Goal: Task Accomplishment & Management: Use online tool/utility

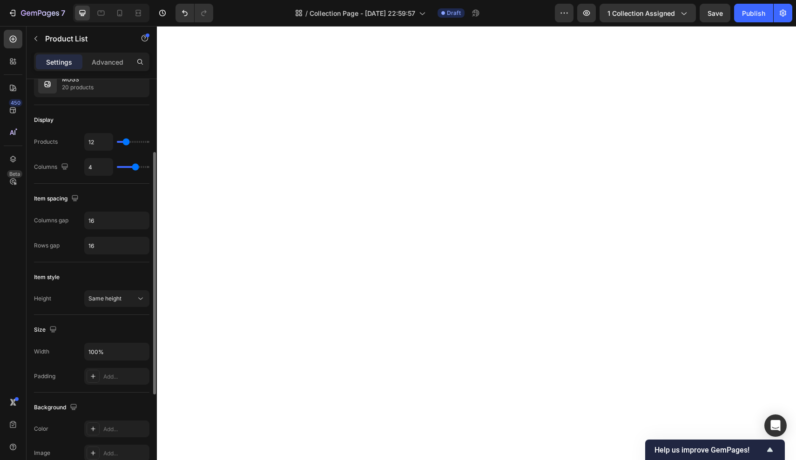
scroll to position [112, 0]
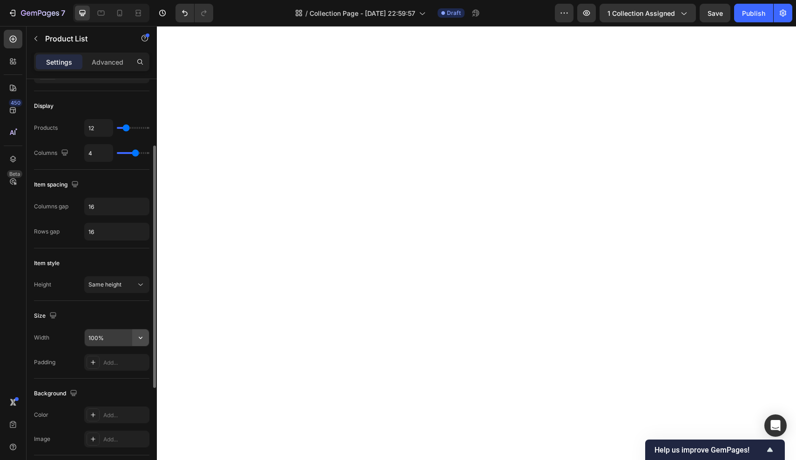
click at [141, 334] on icon "button" at bounding box center [140, 337] width 9 height 9
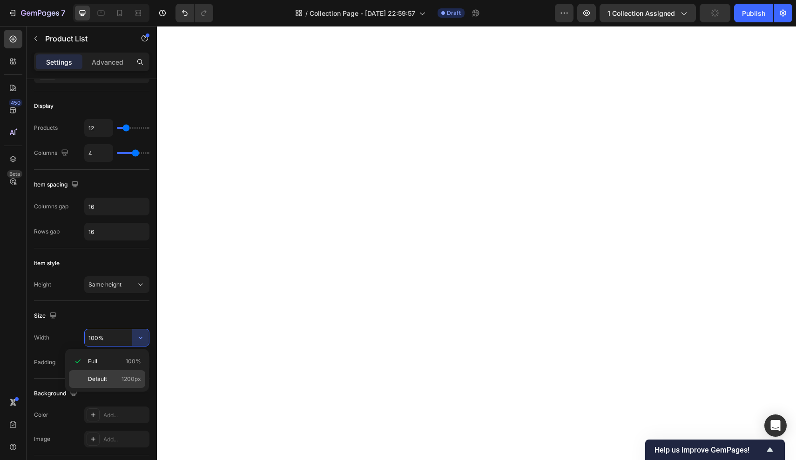
click at [110, 375] on p "Default 1200px" at bounding box center [114, 379] width 53 height 8
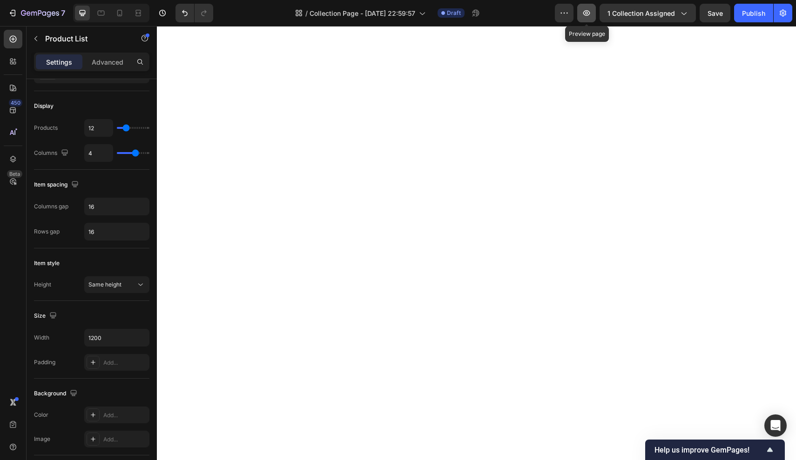
click at [588, 14] on icon "button" at bounding box center [586, 12] width 9 height 9
click at [181, 13] on icon "Undo/Redo" at bounding box center [184, 12] width 9 height 9
type input "100%"
click at [579, 18] on button "button" at bounding box center [586, 13] width 19 height 19
click at [36, 16] on icon "button" at bounding box center [40, 14] width 38 height 8
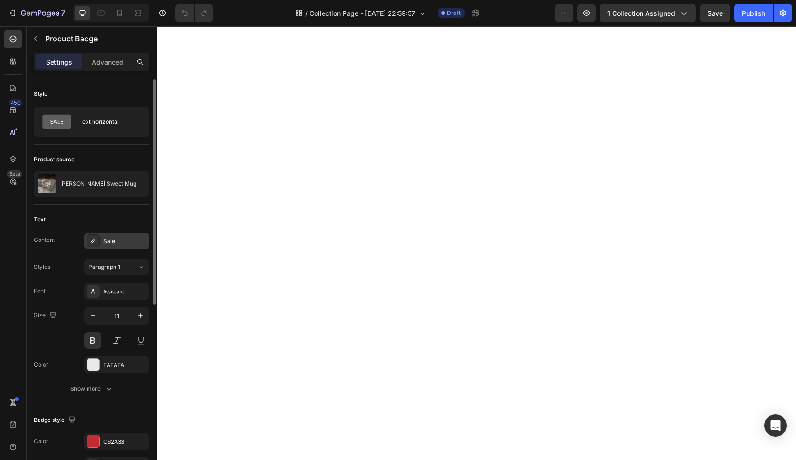
click at [117, 239] on div "Sale" at bounding box center [125, 241] width 44 height 8
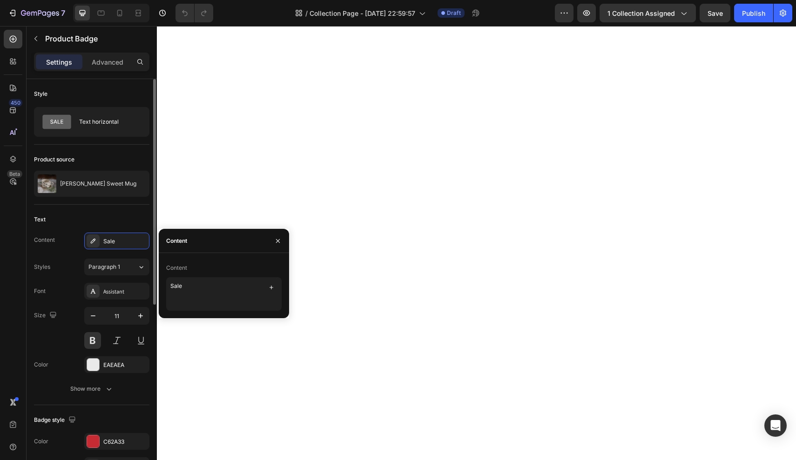
click at [72, 263] on div "Styles Paragraph 1" at bounding box center [91, 267] width 115 height 17
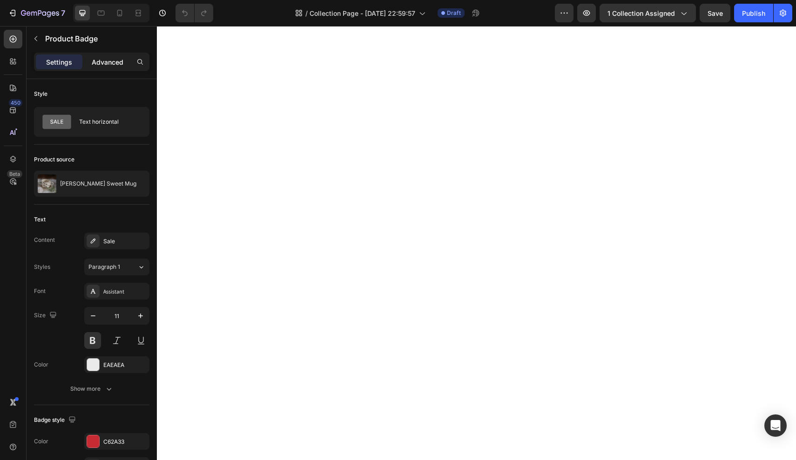
click at [99, 60] on p "Advanced" at bounding box center [108, 62] width 32 height 10
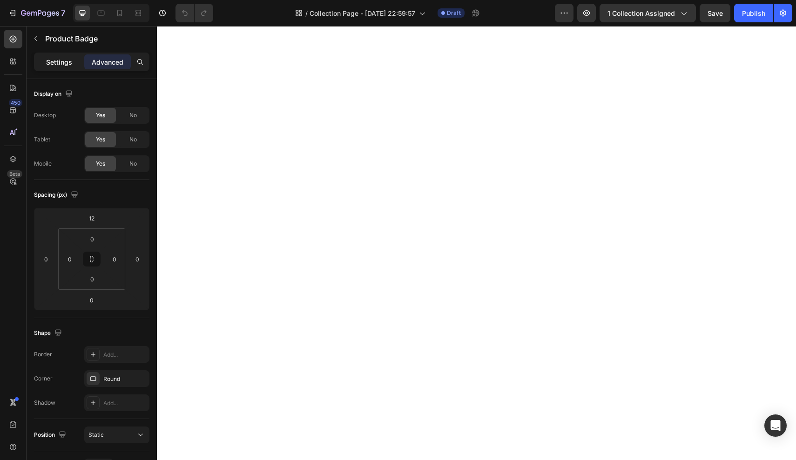
click at [60, 67] on div "Settings" at bounding box center [59, 61] width 47 height 15
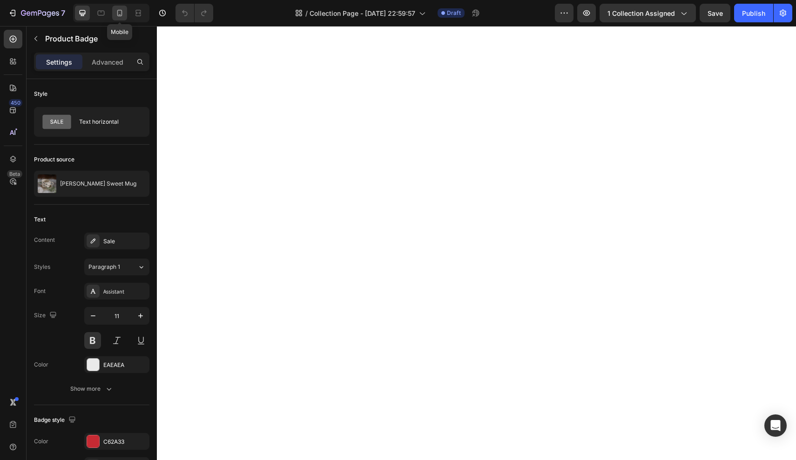
click at [121, 19] on div at bounding box center [119, 13] width 15 height 15
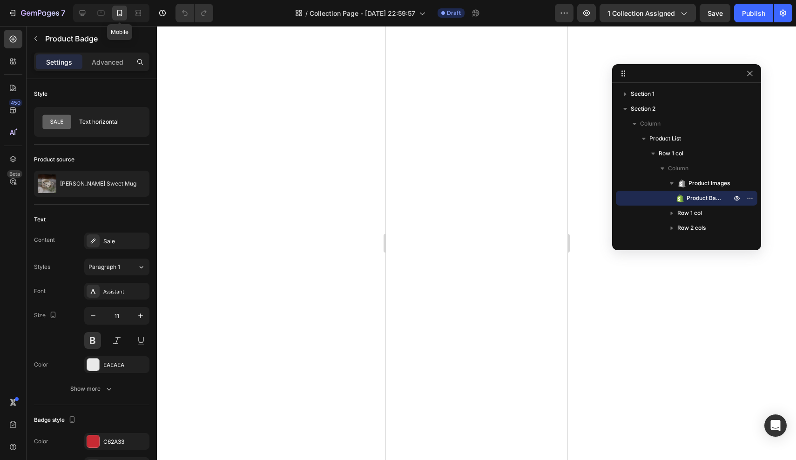
type input "14"
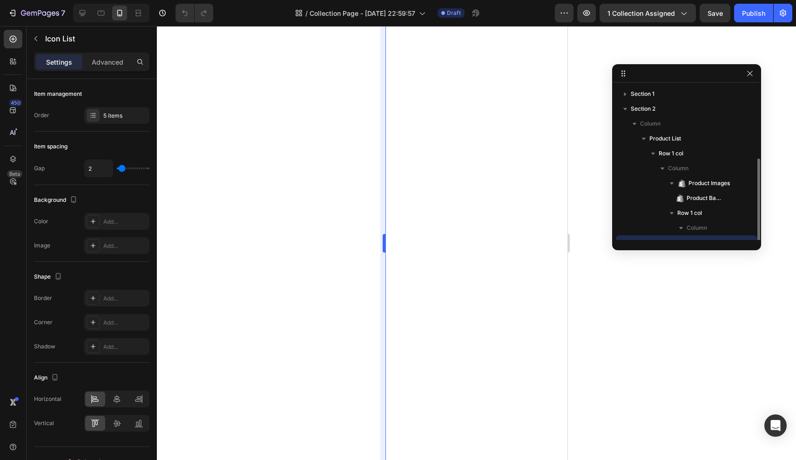
scroll to position [40, 0]
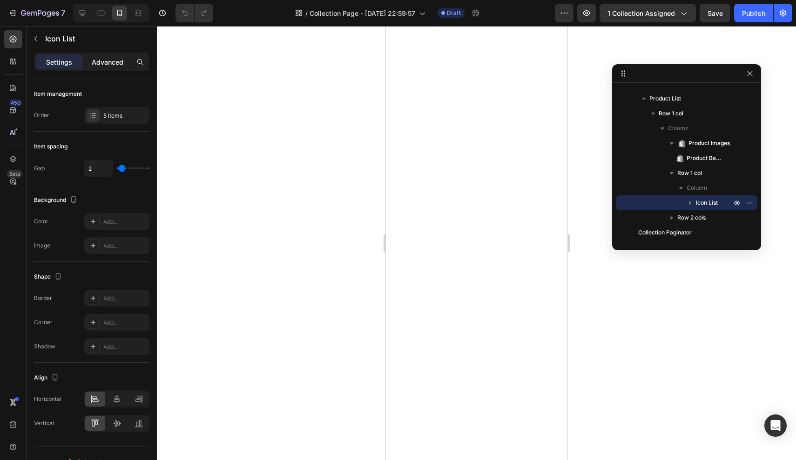
click at [114, 63] on p "Advanced" at bounding box center [108, 62] width 32 height 10
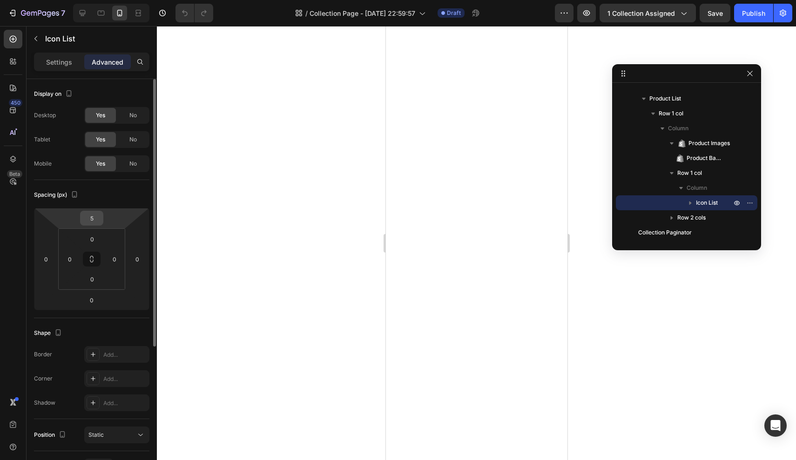
click at [94, 218] on input "5" at bounding box center [91, 218] width 19 height 14
type input "0"
type input "5"
click at [44, 181] on div "Spacing (px) 5 0 0 0 0 0 0 0" at bounding box center [91, 249] width 115 height 138
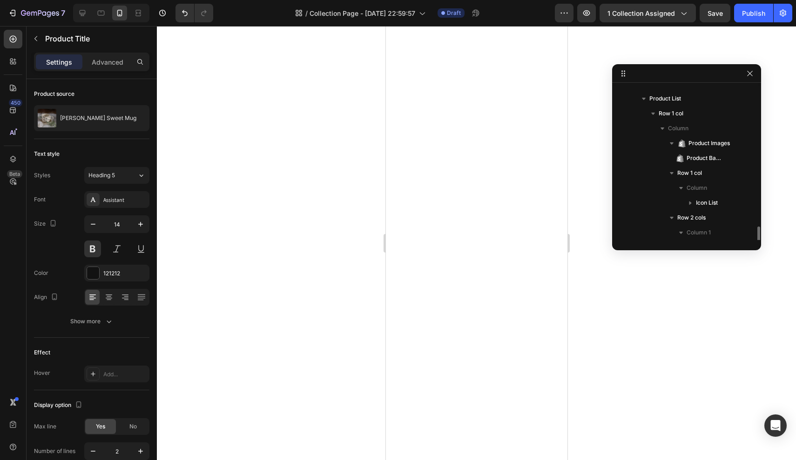
scroll to position [114, 0]
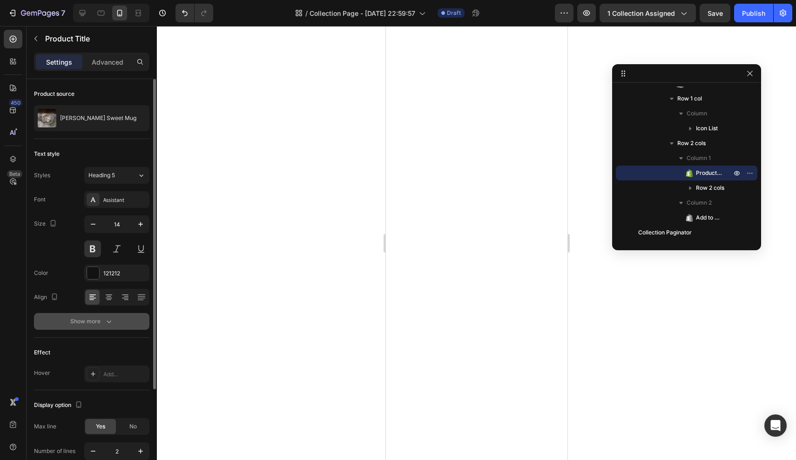
click at [94, 321] on div "Show more" at bounding box center [91, 321] width 43 height 9
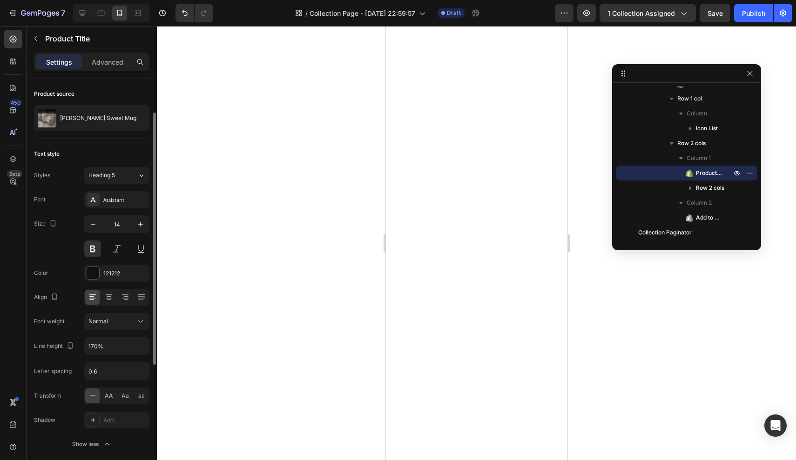
scroll to position [28, 0]
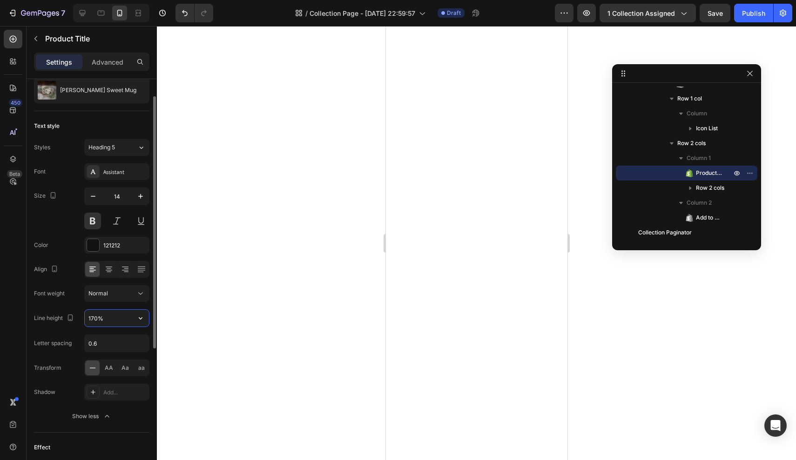
click at [98, 316] on input "170%" at bounding box center [117, 318] width 64 height 17
click at [139, 319] on icon "button" at bounding box center [140, 318] width 9 height 9
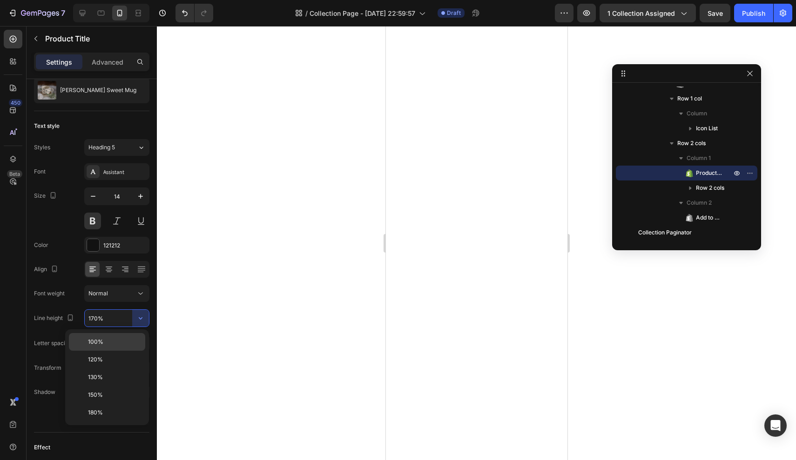
click at [111, 341] on p "100%" at bounding box center [114, 342] width 53 height 8
type input "100%"
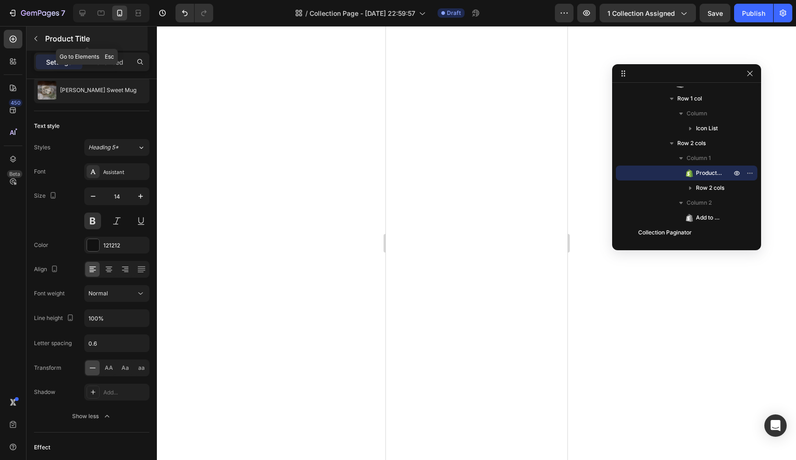
click at [39, 43] on button "button" at bounding box center [35, 38] width 15 height 15
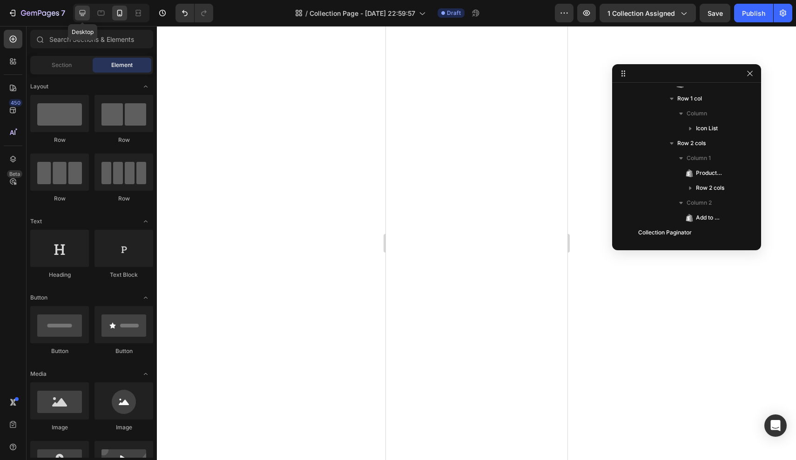
click at [85, 13] on icon at bounding box center [83, 13] width 6 height 6
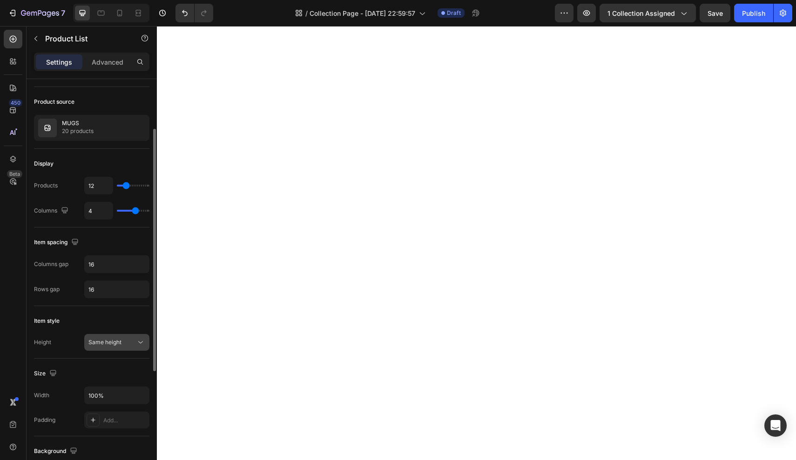
scroll to position [75, 0]
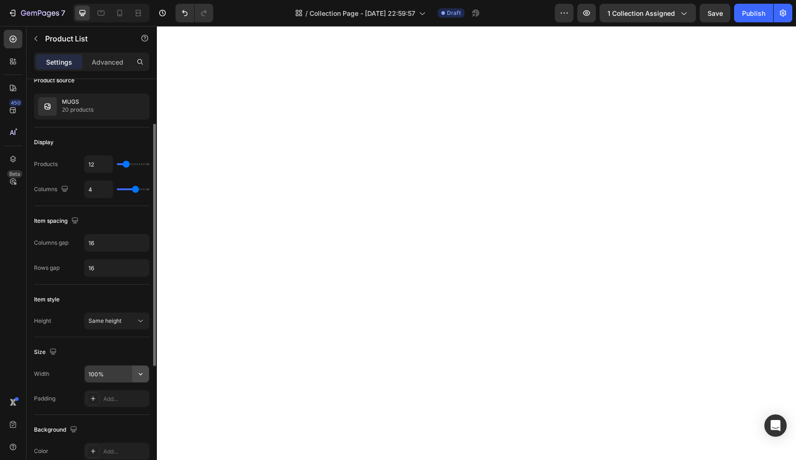
click at [139, 375] on icon "button" at bounding box center [140, 373] width 9 height 9
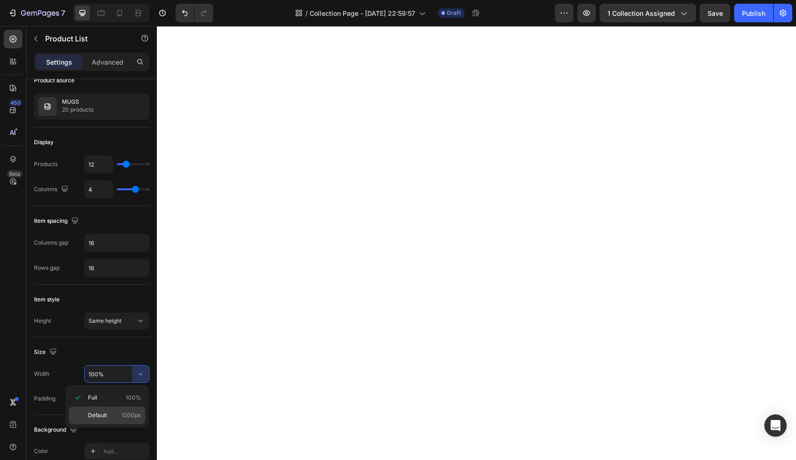
click at [102, 410] on div "Default 1200px" at bounding box center [107, 416] width 76 height 18
click at [118, 372] on input "1200" at bounding box center [117, 374] width 64 height 17
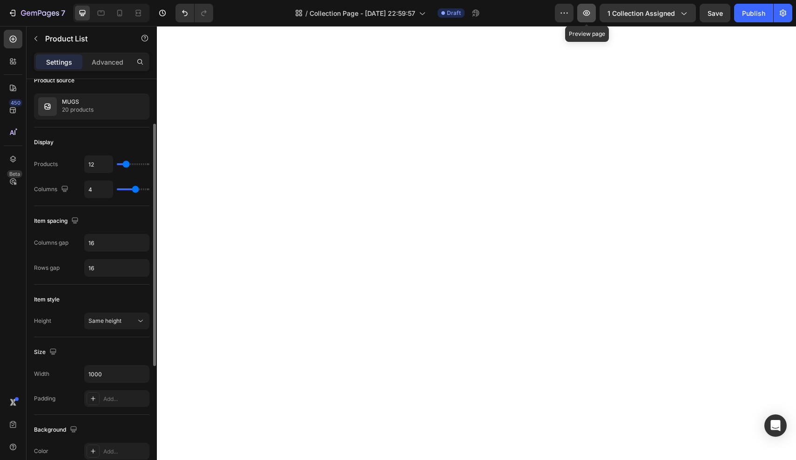
click at [588, 10] on icon "button" at bounding box center [586, 12] width 9 height 9
click at [105, 370] on input "1000" at bounding box center [117, 374] width 64 height 17
type input "1500"
click at [586, 16] on icon "button" at bounding box center [586, 12] width 9 height 9
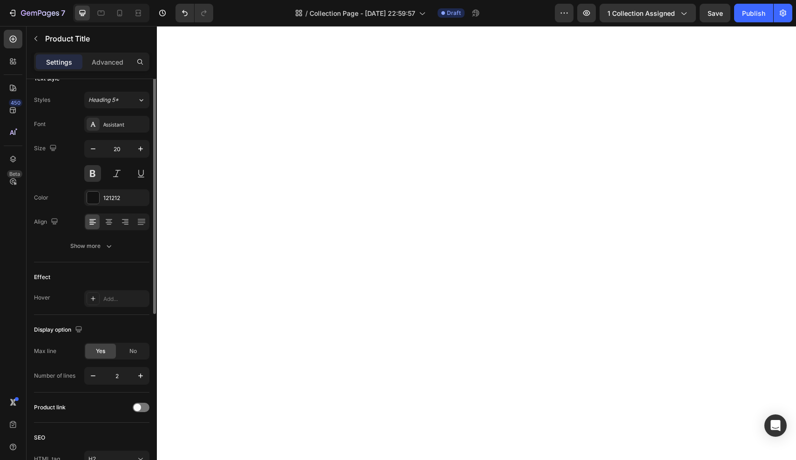
scroll to position [0, 0]
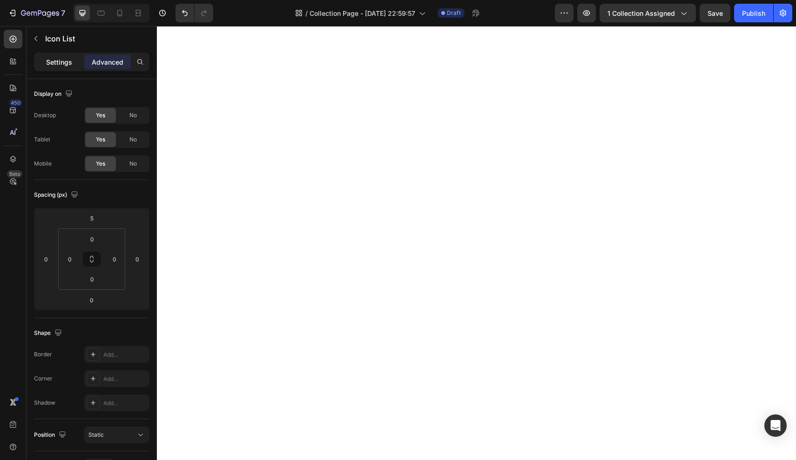
click at [46, 60] on p "Settings" at bounding box center [59, 62] width 26 height 10
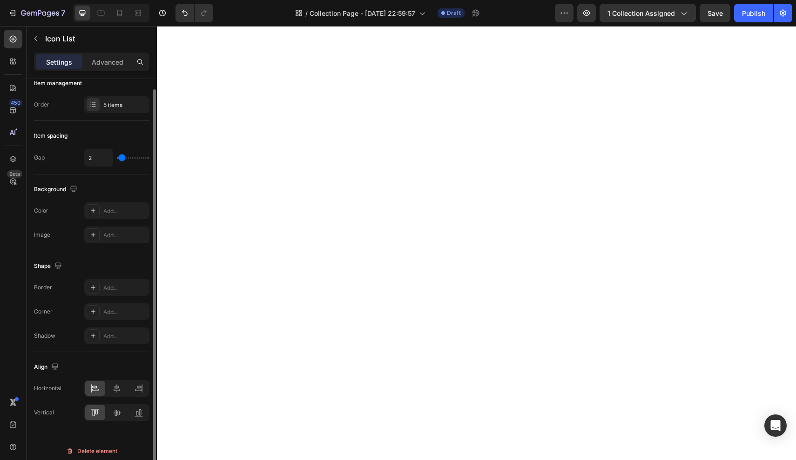
scroll to position [16, 0]
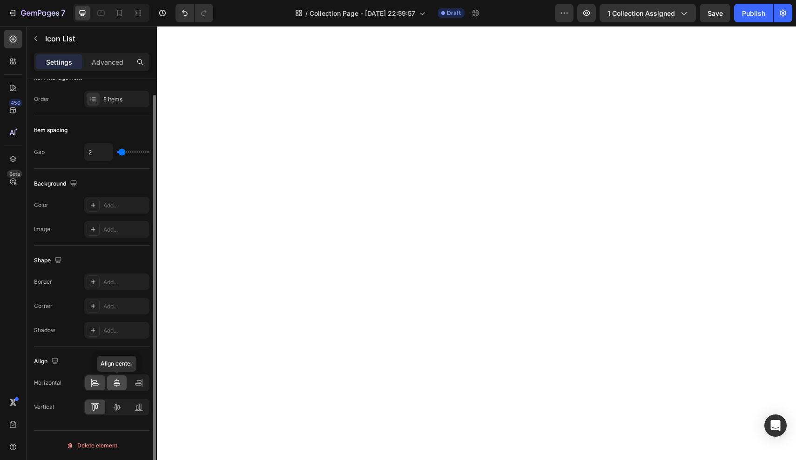
click at [113, 385] on icon at bounding box center [116, 382] width 9 height 9
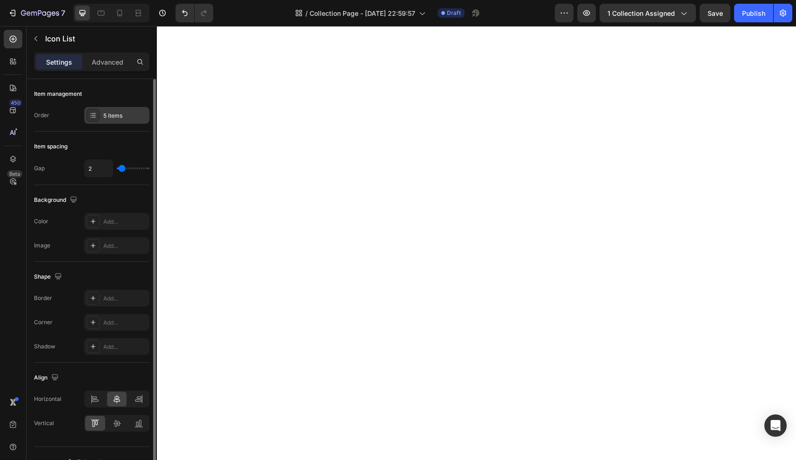
click at [95, 118] on icon at bounding box center [92, 115] width 7 height 7
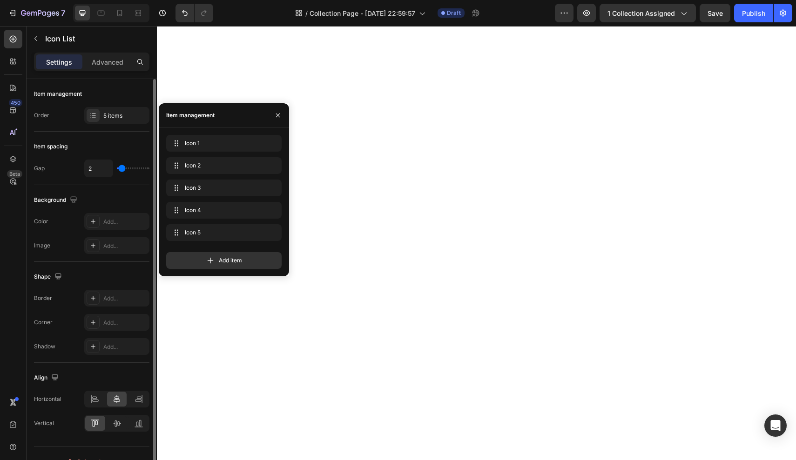
click at [60, 299] on div "Border Add..." at bounding box center [91, 298] width 115 height 17
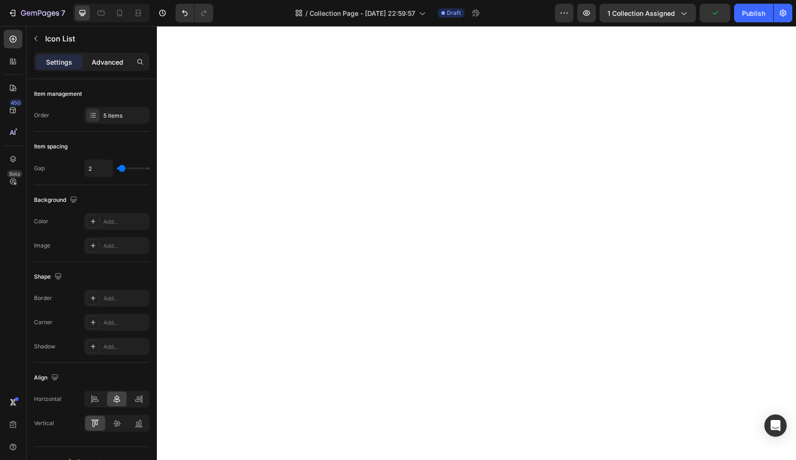
click at [100, 67] on p "Advanced" at bounding box center [108, 62] width 32 height 10
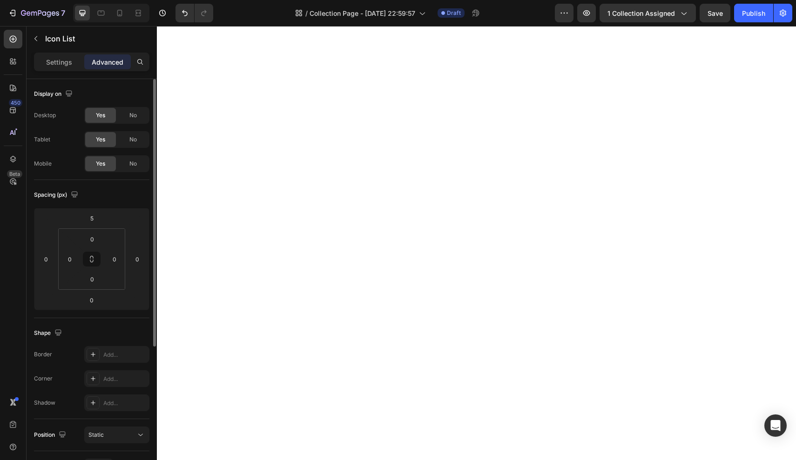
click at [58, 72] on div "Settings Advanced" at bounding box center [92, 66] width 130 height 27
click at [63, 65] on p "Settings" at bounding box center [59, 62] width 26 height 10
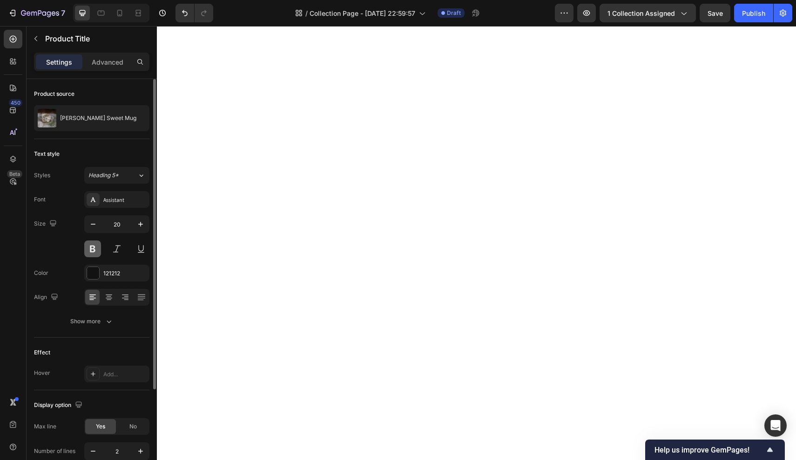
click at [97, 252] on button at bounding box center [92, 249] width 17 height 17
click at [121, 200] on div "Assistant" at bounding box center [125, 200] width 44 height 8
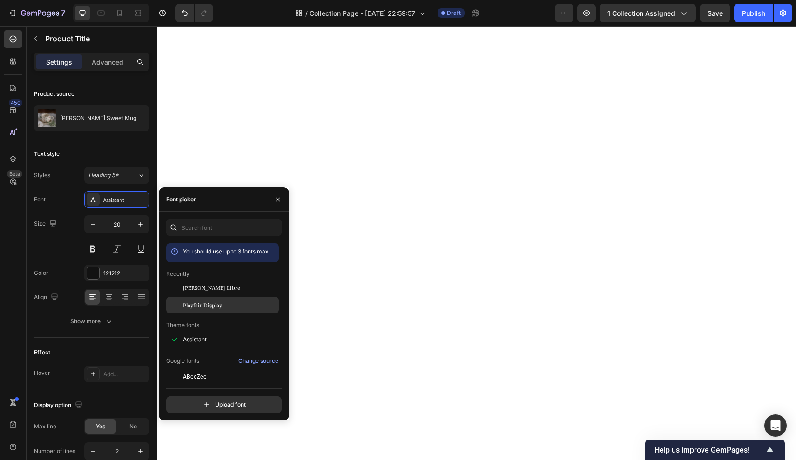
click at [217, 306] on span "Playfair Display" at bounding box center [202, 305] width 39 height 8
click at [190, 334] on div "Assistant" at bounding box center [222, 339] width 113 height 17
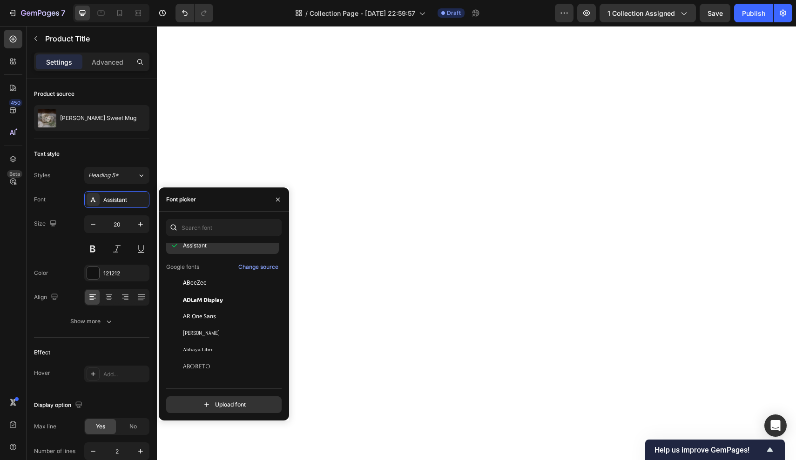
scroll to position [112, 0]
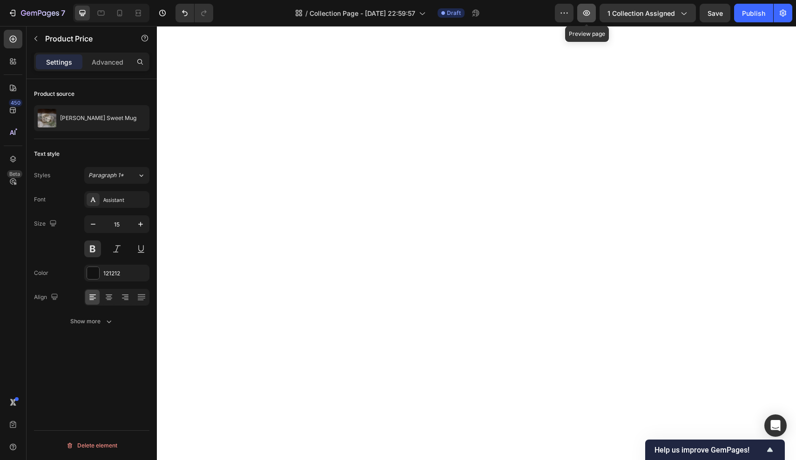
click at [591, 16] on icon "button" at bounding box center [586, 12] width 9 height 9
click at [143, 228] on icon "button" at bounding box center [140, 224] width 9 height 9
click at [79, 321] on div "Show more" at bounding box center [91, 321] width 43 height 9
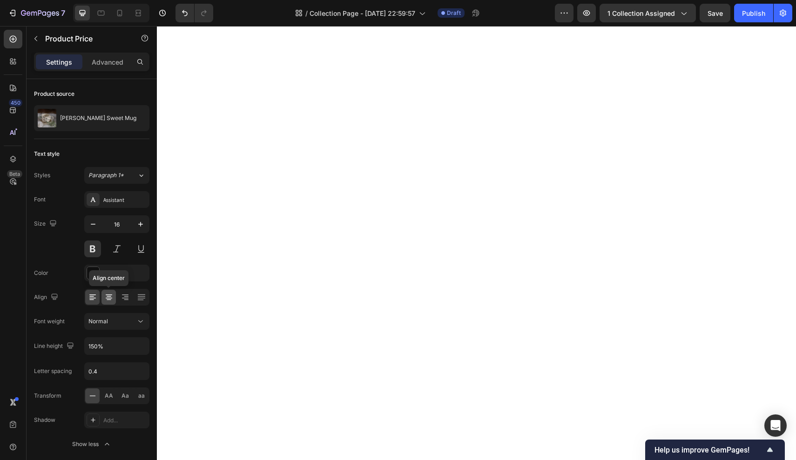
click at [111, 301] on icon at bounding box center [108, 297] width 9 height 9
click at [96, 299] on icon at bounding box center [92, 297] width 9 height 9
click at [94, 227] on icon "button" at bounding box center [92, 224] width 9 height 9
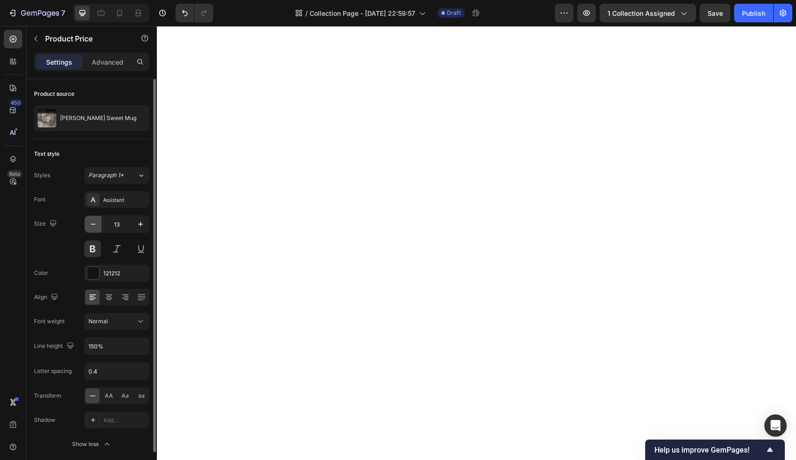
click at [94, 227] on icon "button" at bounding box center [92, 224] width 9 height 9
click at [137, 225] on icon "button" at bounding box center [140, 224] width 9 height 9
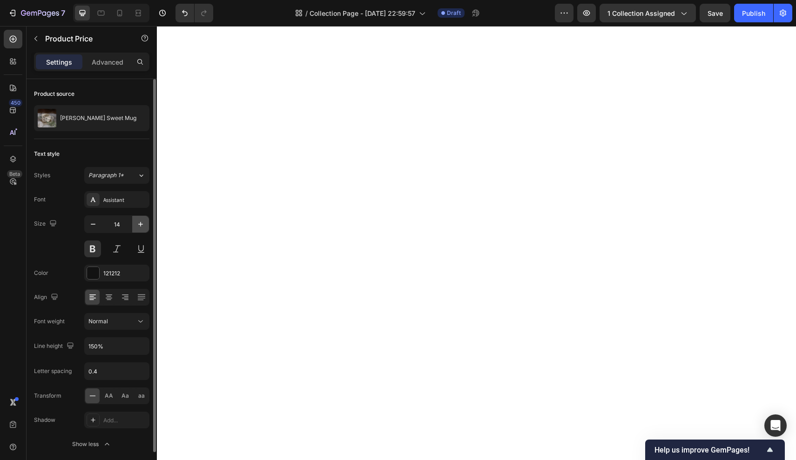
click at [137, 225] on icon "button" at bounding box center [140, 224] width 9 height 9
type input "15"
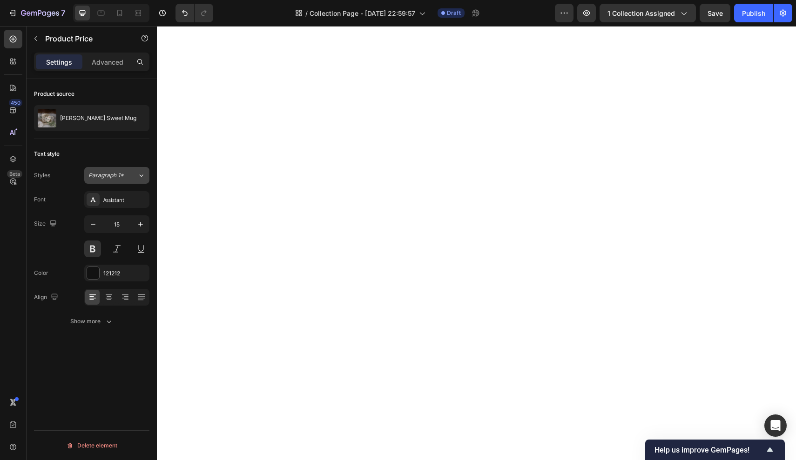
click at [140, 176] on icon at bounding box center [142, 175] width 4 height 2
click at [52, 154] on div "Text style" at bounding box center [47, 154] width 26 height 8
click at [109, 70] on div "Settings Advanced" at bounding box center [91, 62] width 115 height 19
click at [111, 66] on p "Advanced" at bounding box center [108, 62] width 32 height 10
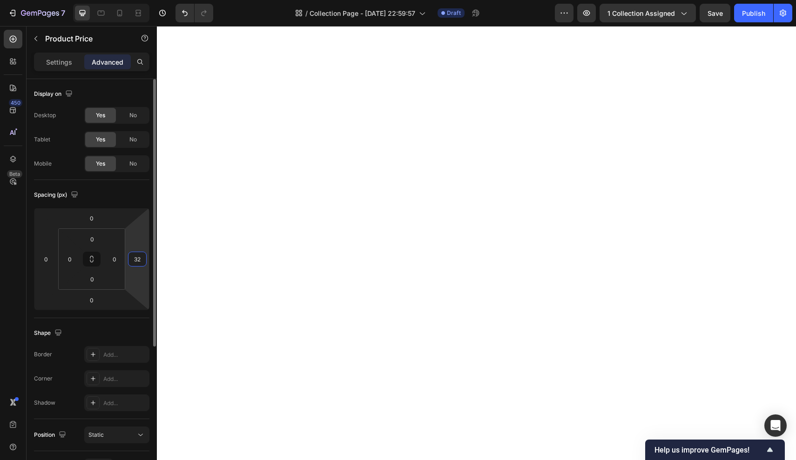
click at [140, 261] on input "32" at bounding box center [137, 259] width 14 height 14
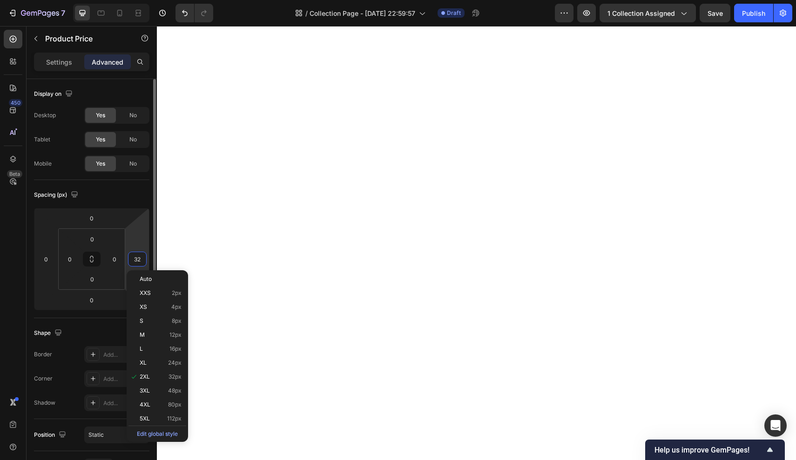
type input "0"
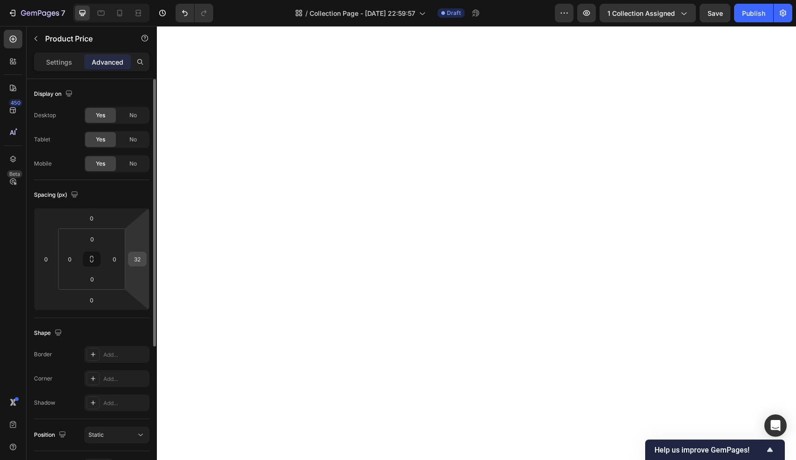
click at [142, 261] on input "32" at bounding box center [137, 259] width 14 height 14
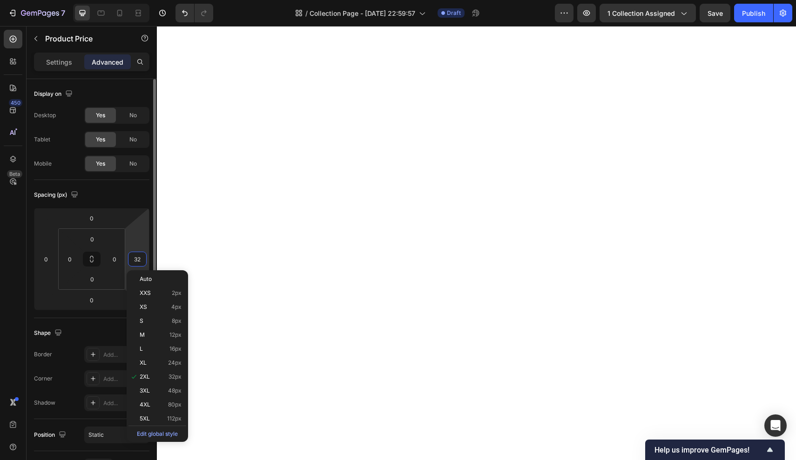
type input "0"
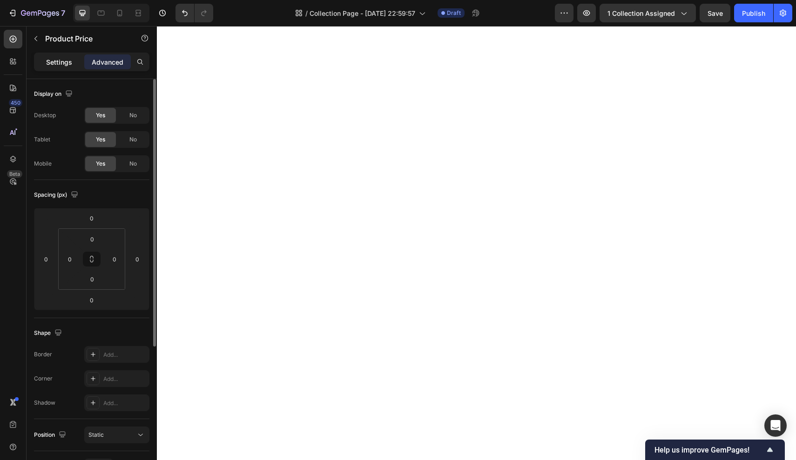
click at [67, 67] on div "Settings" at bounding box center [59, 61] width 47 height 15
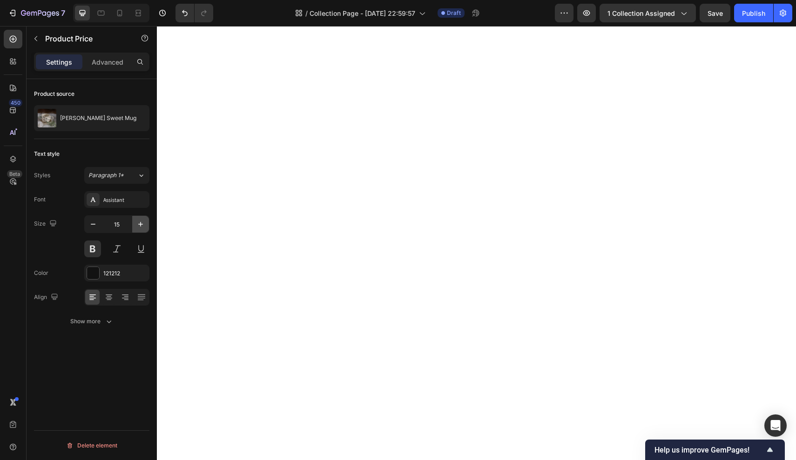
click at [143, 228] on icon "button" at bounding box center [140, 224] width 9 height 9
click at [91, 224] on icon "button" at bounding box center [93, 224] width 5 height 1
type input "16"
click at [587, 15] on icon "button" at bounding box center [586, 13] width 7 height 6
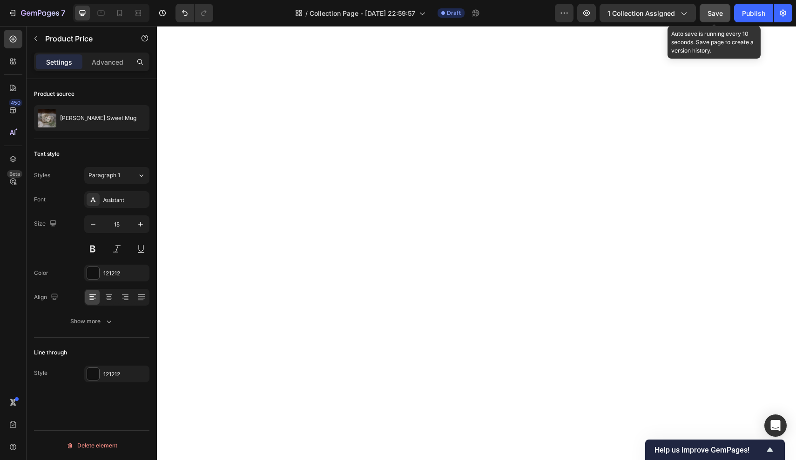
click at [709, 14] on span "Save" at bounding box center [714, 13] width 15 height 8
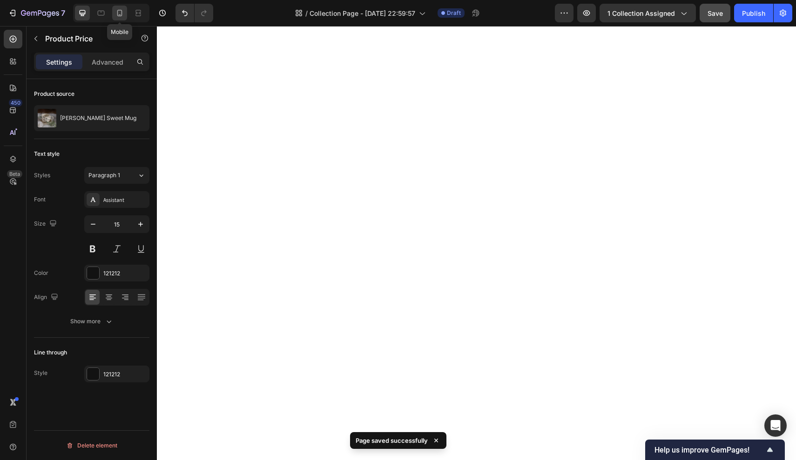
click at [120, 19] on div at bounding box center [119, 13] width 15 height 15
type input "14"
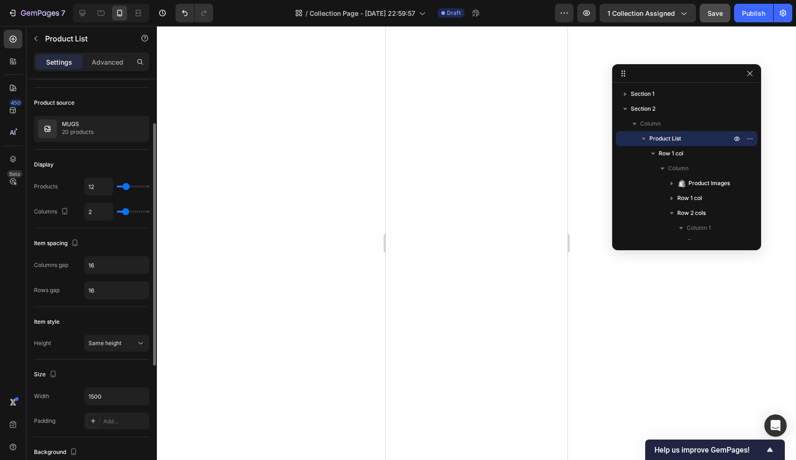
scroll to position [72, 0]
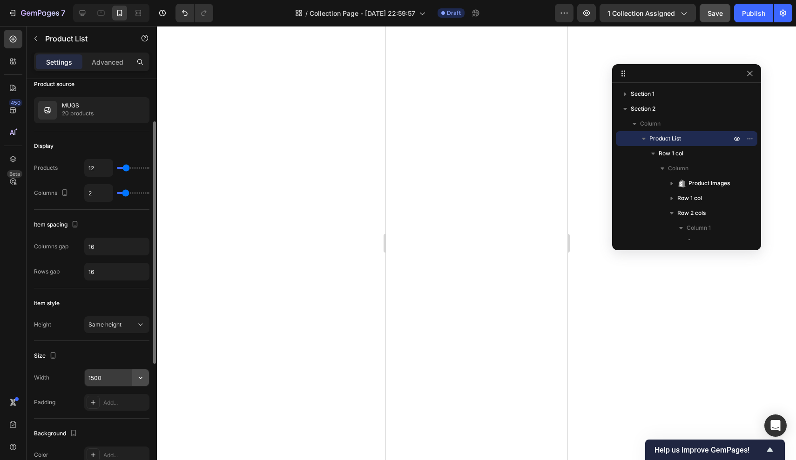
click at [141, 381] on icon "button" at bounding box center [140, 377] width 9 height 9
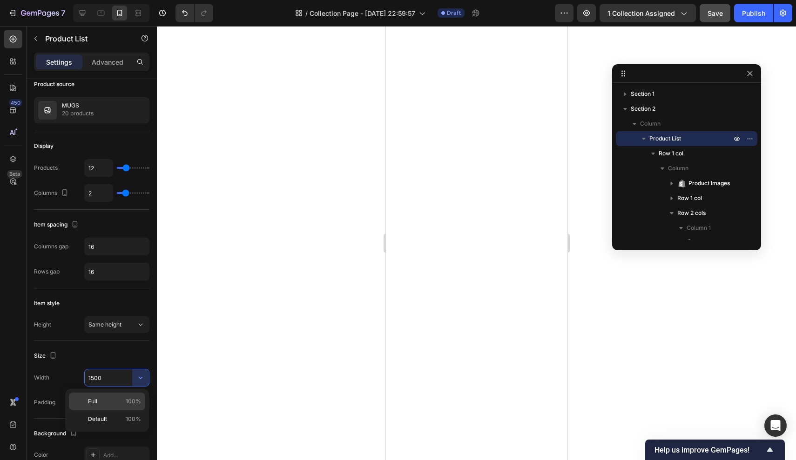
click at [113, 403] on p "Full 100%" at bounding box center [114, 401] width 53 height 8
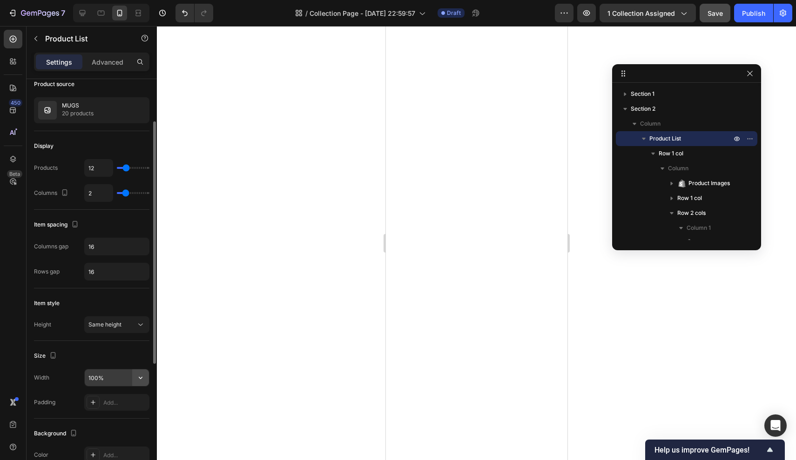
click at [142, 378] on icon "button" at bounding box center [140, 377] width 9 height 9
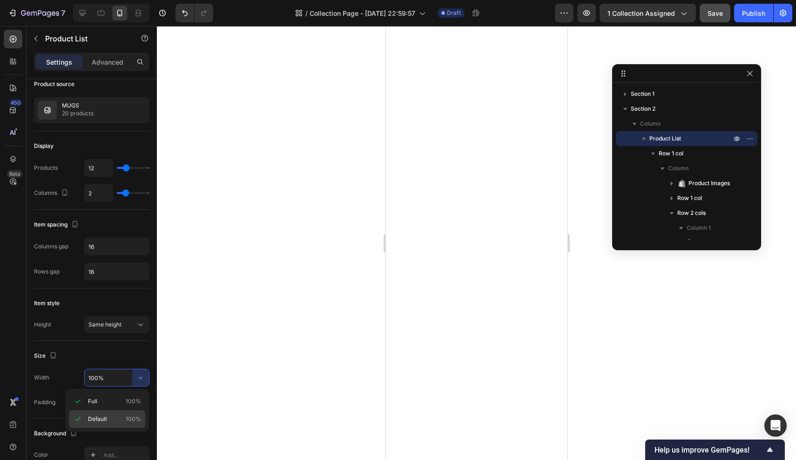
click at [103, 416] on span "Default" at bounding box center [97, 419] width 19 height 8
click at [113, 376] on input "100%" at bounding box center [117, 377] width 64 height 17
click at [140, 378] on icon "button" at bounding box center [140, 377] width 9 height 9
click at [103, 415] on span "Default" at bounding box center [97, 419] width 19 height 8
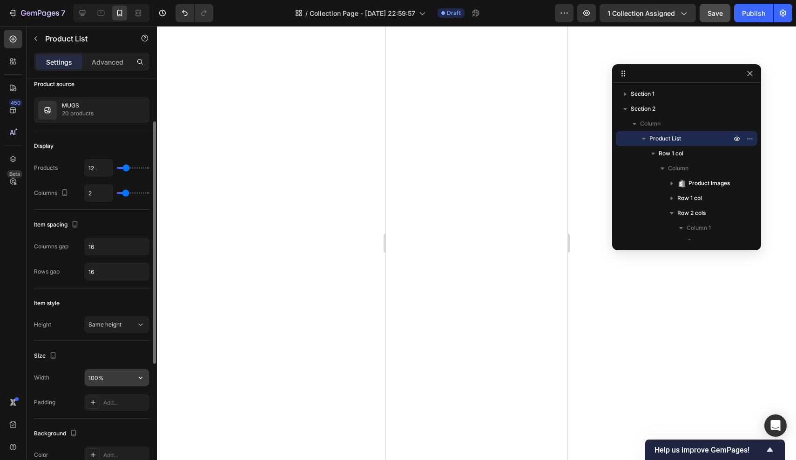
click at [111, 380] on input "100%" at bounding box center [117, 377] width 64 height 17
type input "1"
type input "8"
type input "90%"
click at [256, 331] on div at bounding box center [476, 243] width 639 height 434
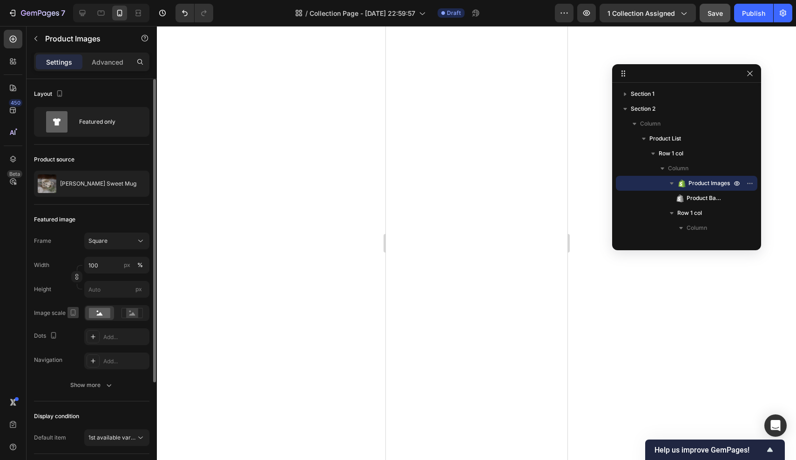
click at [73, 313] on icon "button" at bounding box center [72, 312] width 9 height 9
click at [126, 315] on icon at bounding box center [131, 313] width 21 height 10
click at [100, 314] on icon at bounding box center [100, 313] width 6 height 3
click at [126, 314] on icon at bounding box center [131, 313] width 21 height 10
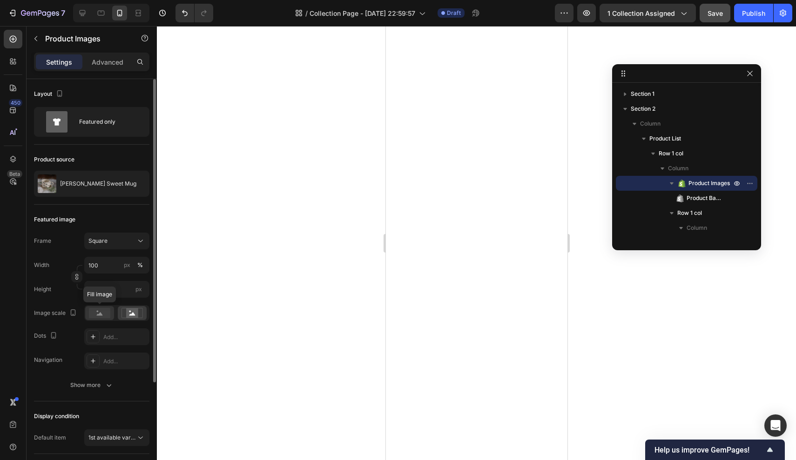
click at [97, 314] on rect at bounding box center [99, 313] width 21 height 10
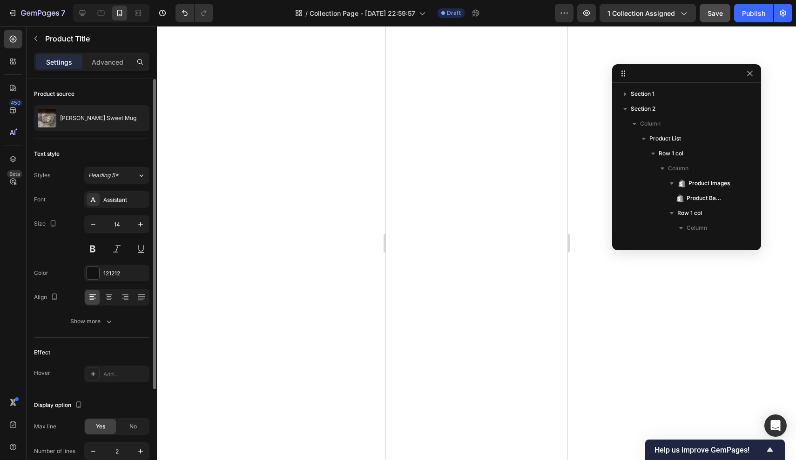
scroll to position [131, 0]
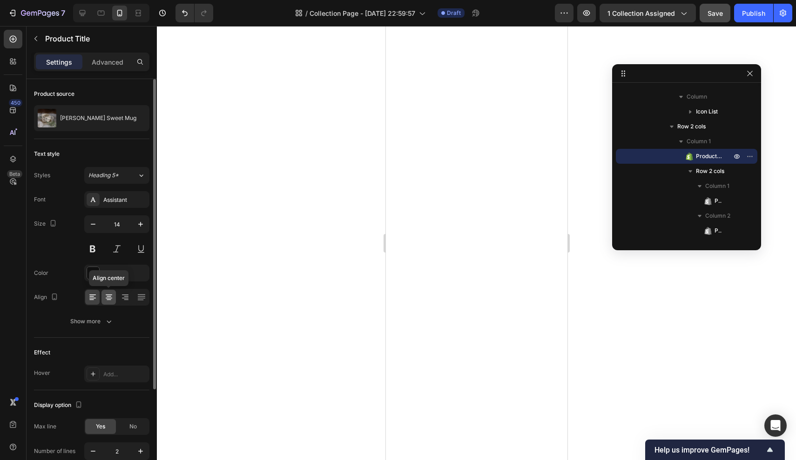
click at [109, 298] on icon at bounding box center [109, 298] width 7 height 1
click at [91, 249] on button at bounding box center [92, 249] width 17 height 17
click at [142, 228] on icon "button" at bounding box center [140, 224] width 9 height 9
click at [97, 226] on icon "button" at bounding box center [92, 224] width 9 height 9
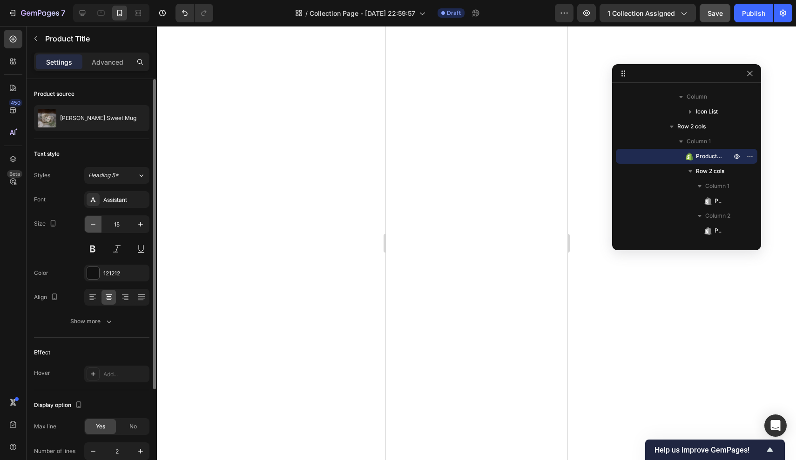
type input "14"
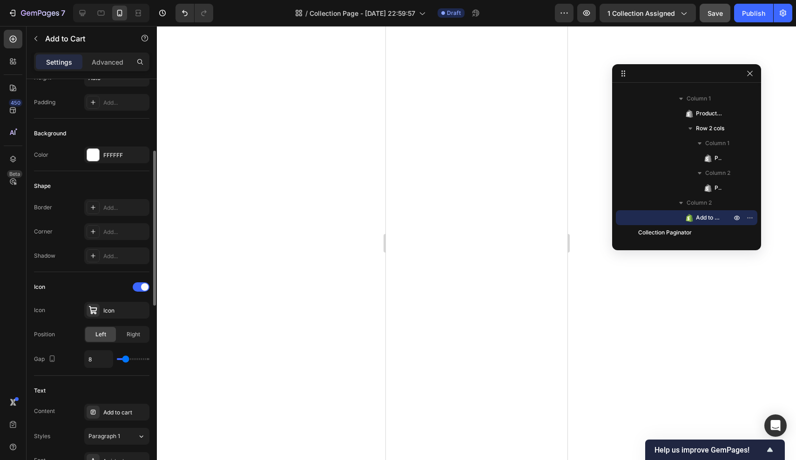
scroll to position [220, 0]
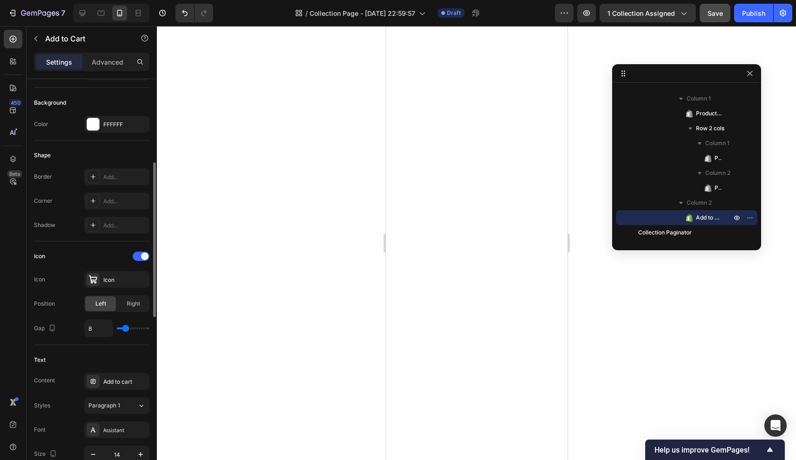
type input "6"
type input "5"
type input "4"
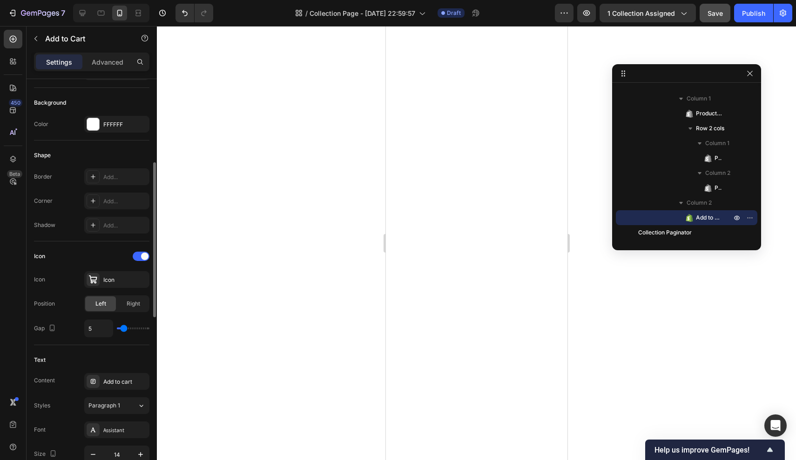
type input "4"
type input "3"
type input "2"
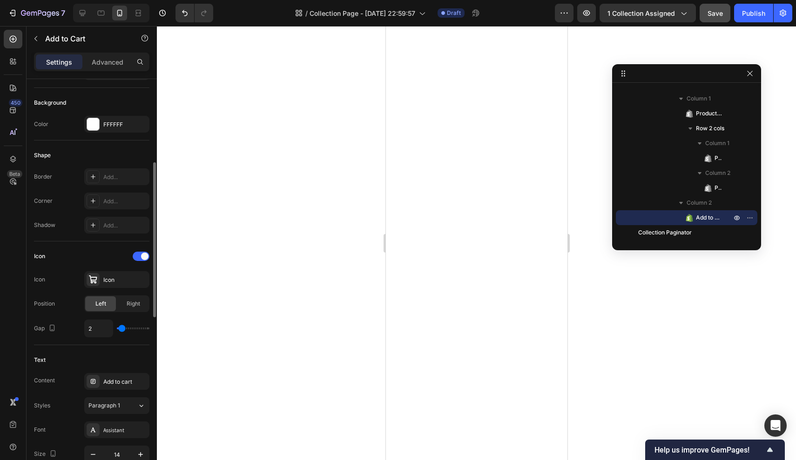
type input "1"
type input "0"
drag, startPoint x: 123, startPoint y: 331, endPoint x: 109, endPoint y: 328, distance: 13.7
type input "0"
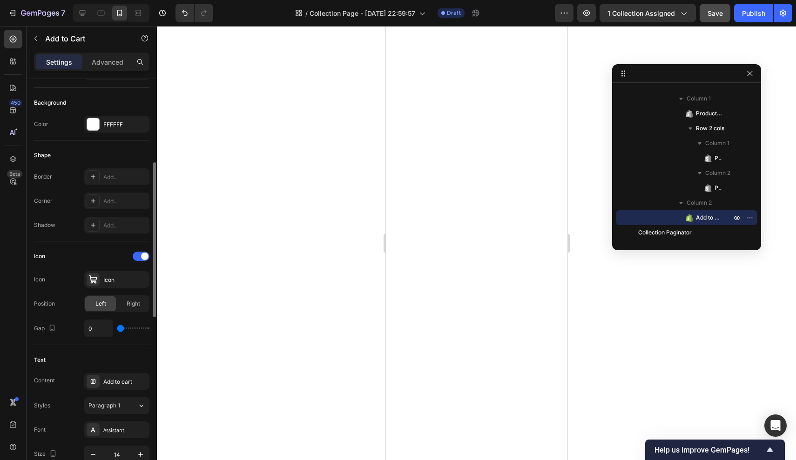
click at [109, 328] on div "0" at bounding box center [116, 329] width 65 height 18
type input "2"
type input "1"
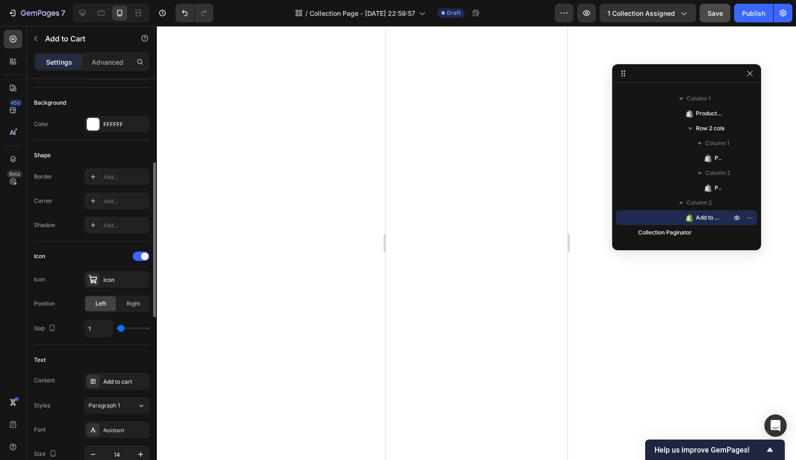
type input "0"
click at [114, 331] on div "0" at bounding box center [116, 329] width 65 height 18
drag, startPoint x: 119, startPoint y: 331, endPoint x: 106, endPoint y: 331, distance: 13.5
click at [106, 331] on div "0" at bounding box center [116, 329] width 65 height 18
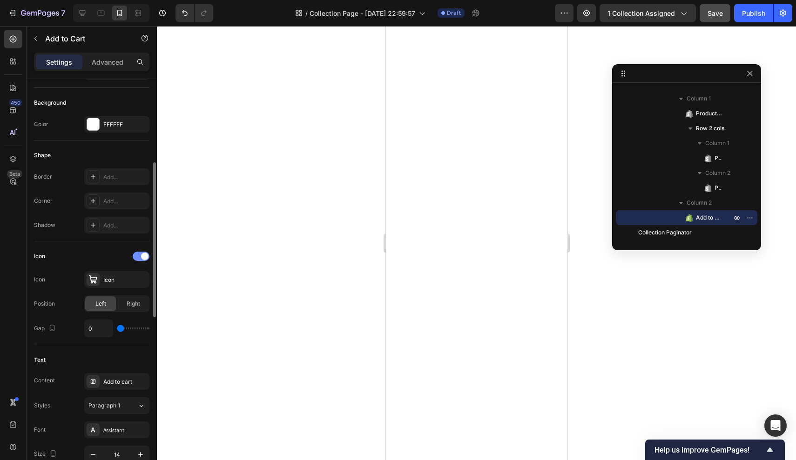
click at [140, 259] on div at bounding box center [141, 256] width 17 height 9
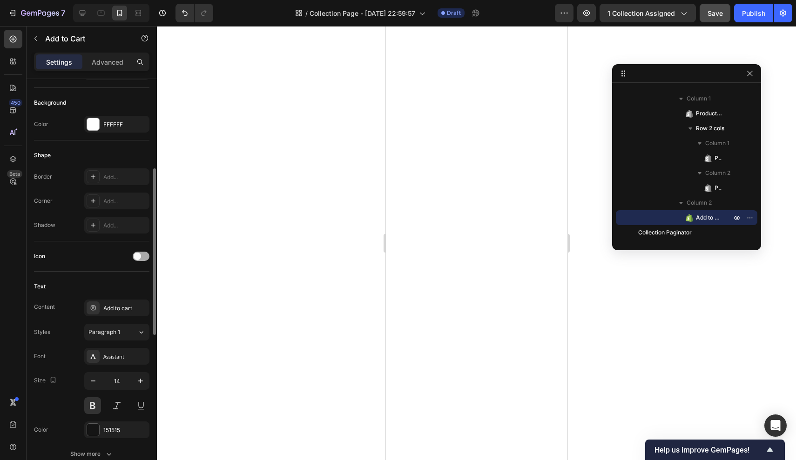
click at [141, 259] on div at bounding box center [141, 256] width 17 height 9
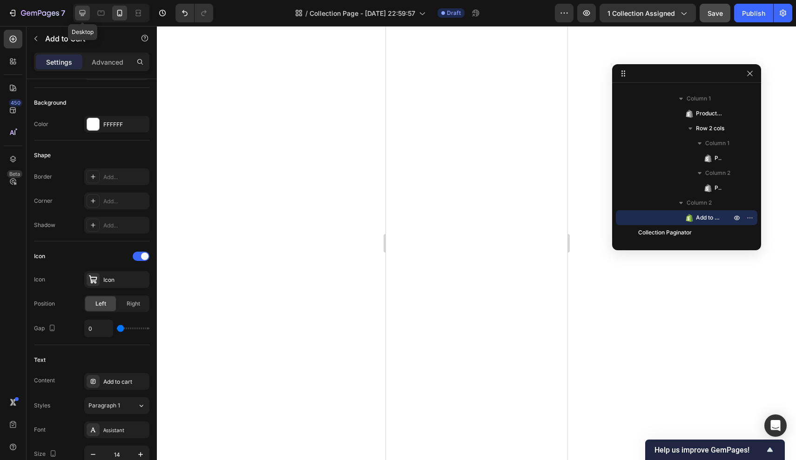
click at [86, 16] on icon at bounding box center [82, 12] width 9 height 9
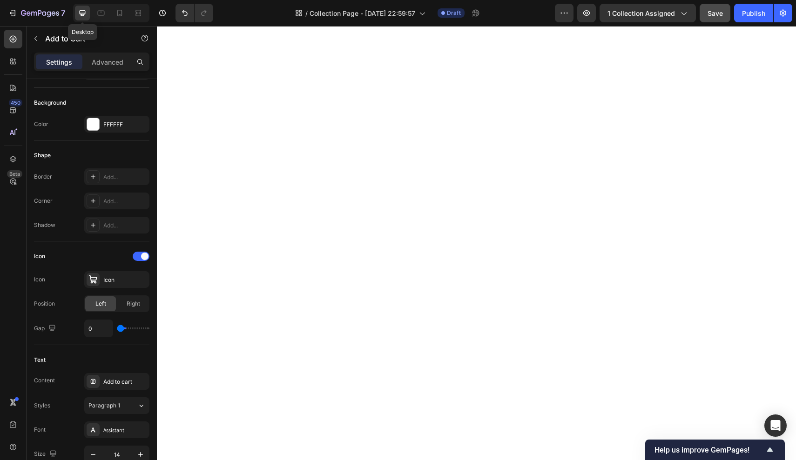
type input "16"
type input "8"
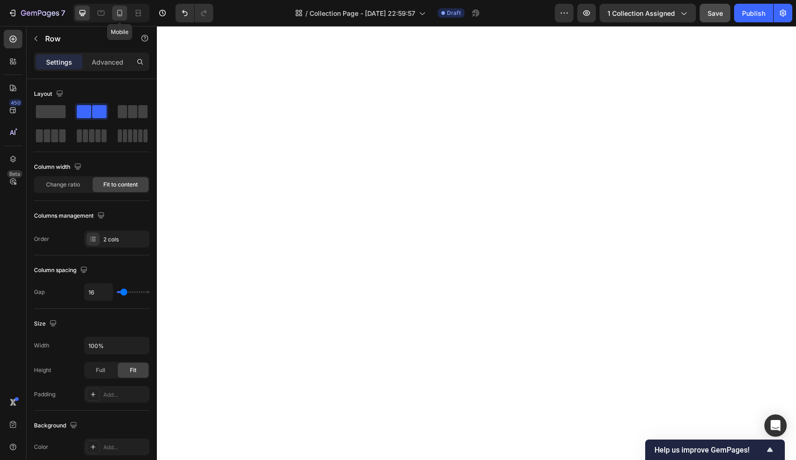
click at [123, 13] on icon at bounding box center [119, 12] width 9 height 9
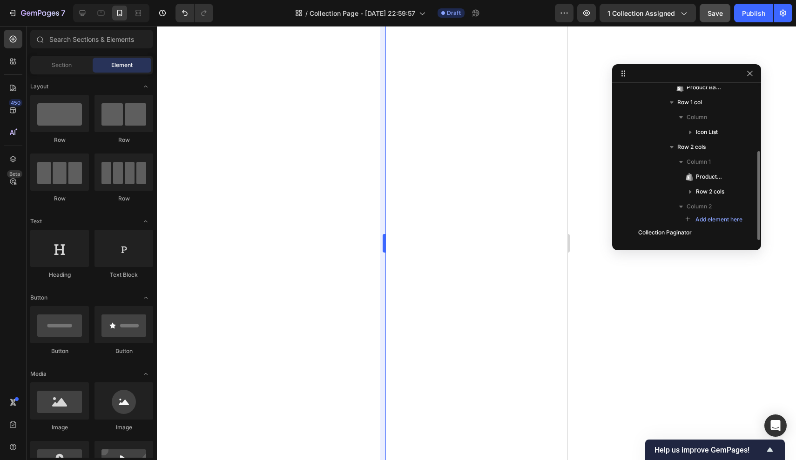
scroll to position [111, 0]
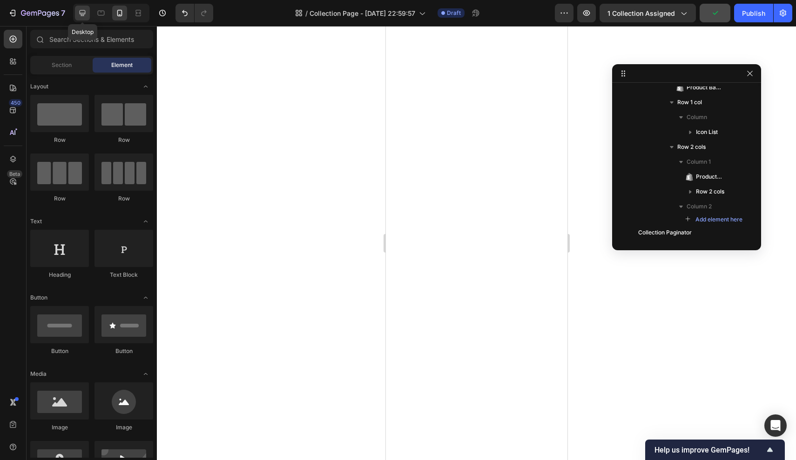
click at [83, 11] on icon at bounding box center [83, 13] width 6 height 6
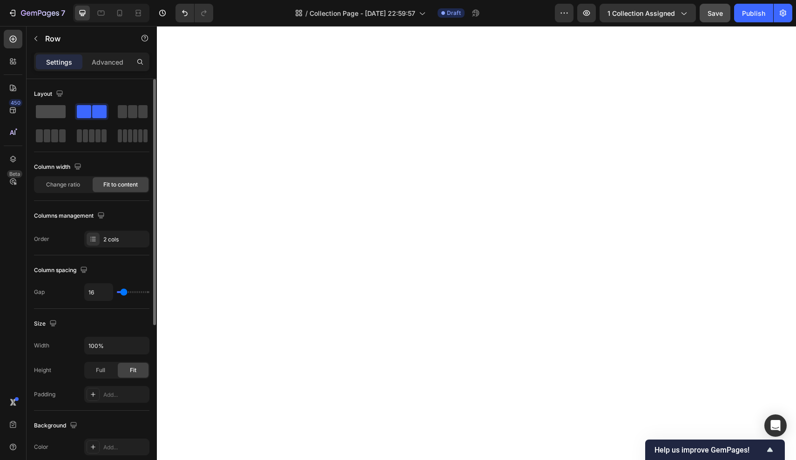
click at [61, 114] on span at bounding box center [51, 111] width 30 height 13
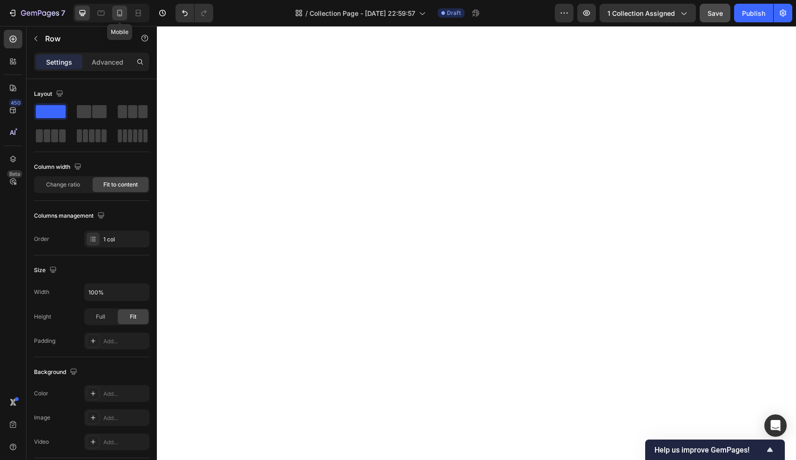
click at [123, 14] on icon at bounding box center [119, 12] width 9 height 9
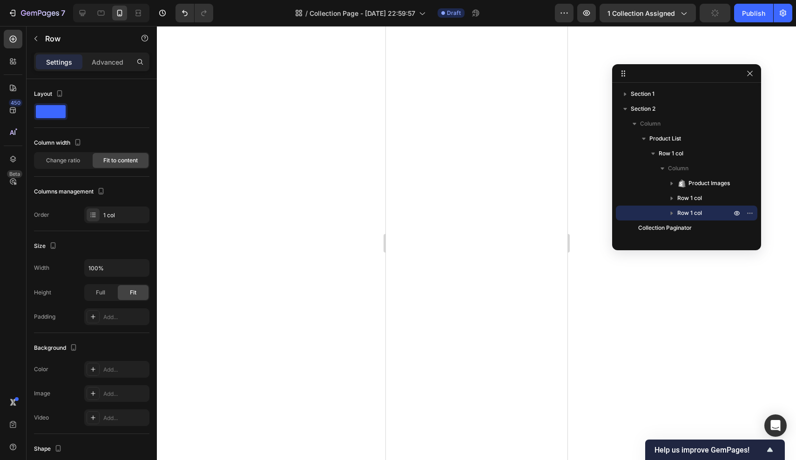
scroll to position [40, 0]
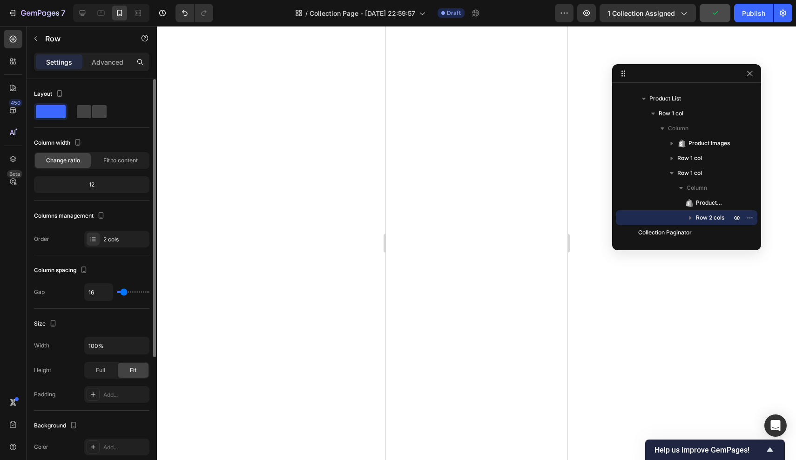
type input "14"
type input "0"
drag, startPoint x: 122, startPoint y: 292, endPoint x: 117, endPoint y: 292, distance: 5.1
type input "0"
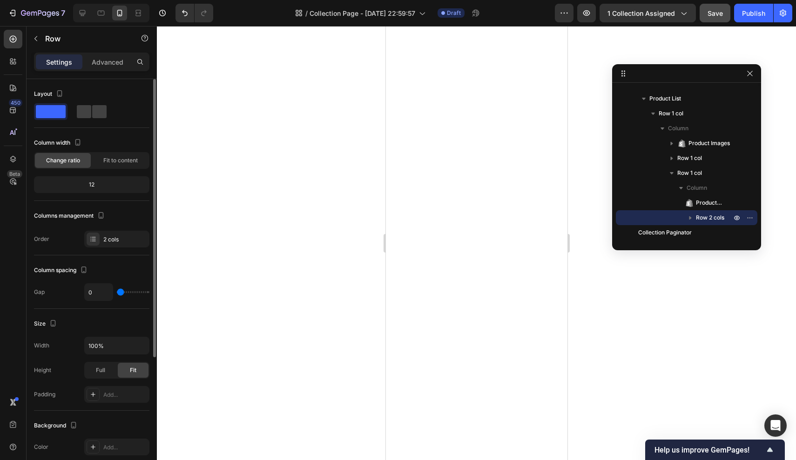
click at [117, 292] on input "range" at bounding box center [133, 292] width 33 height 2
click at [114, 293] on div "0" at bounding box center [116, 292] width 65 height 18
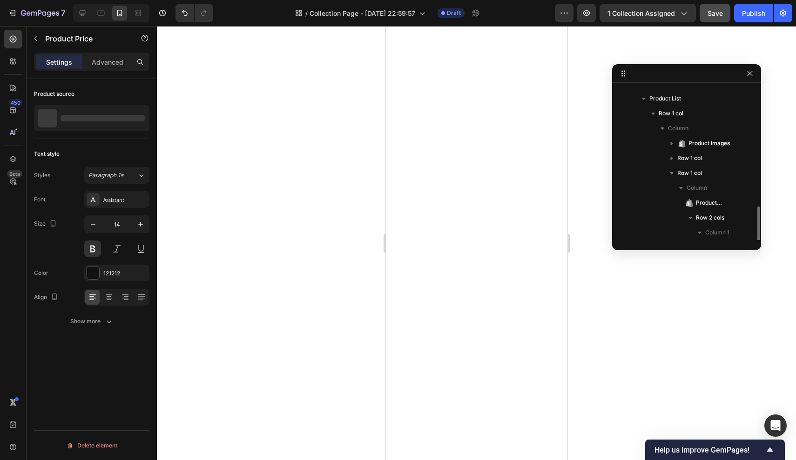
scroll to position [100, 0]
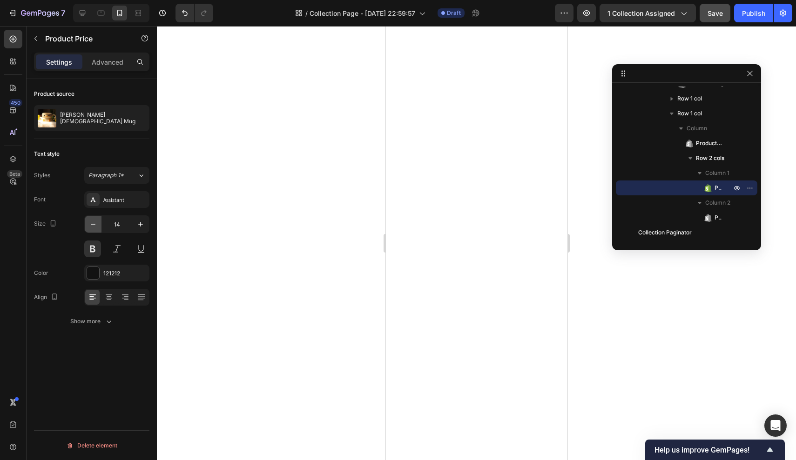
click at [95, 224] on icon "button" at bounding box center [93, 224] width 5 height 1
type input "12"
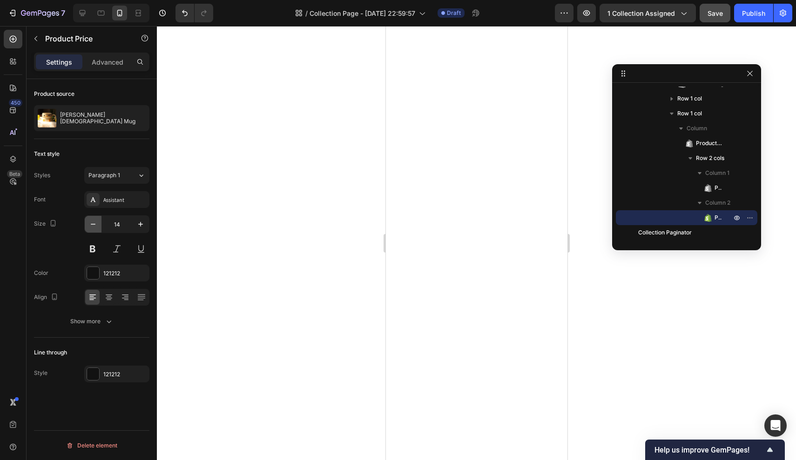
click at [96, 226] on icon "button" at bounding box center [92, 224] width 9 height 9
type input "12"
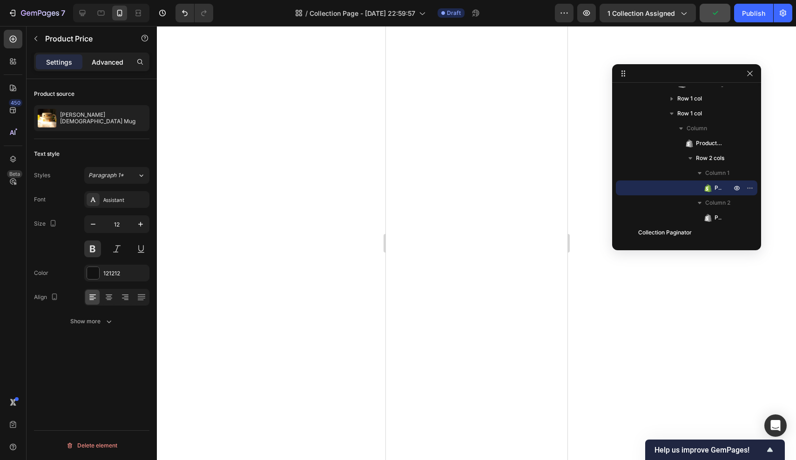
click at [112, 59] on p "Advanced" at bounding box center [108, 62] width 32 height 10
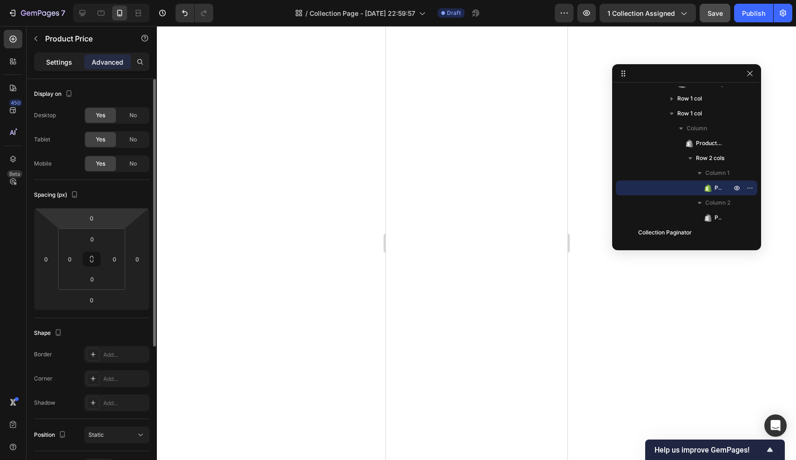
click at [54, 60] on p "Settings" at bounding box center [59, 62] width 26 height 10
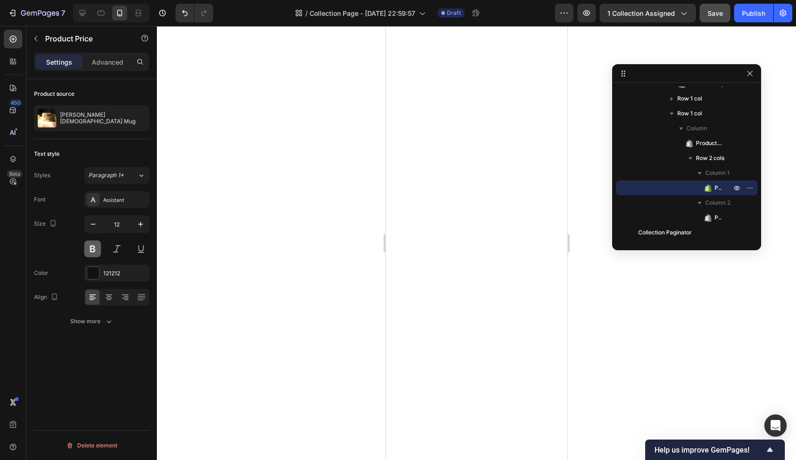
click at [91, 253] on button at bounding box center [92, 249] width 17 height 17
click at [92, 321] on div "Show more" at bounding box center [91, 321] width 43 height 9
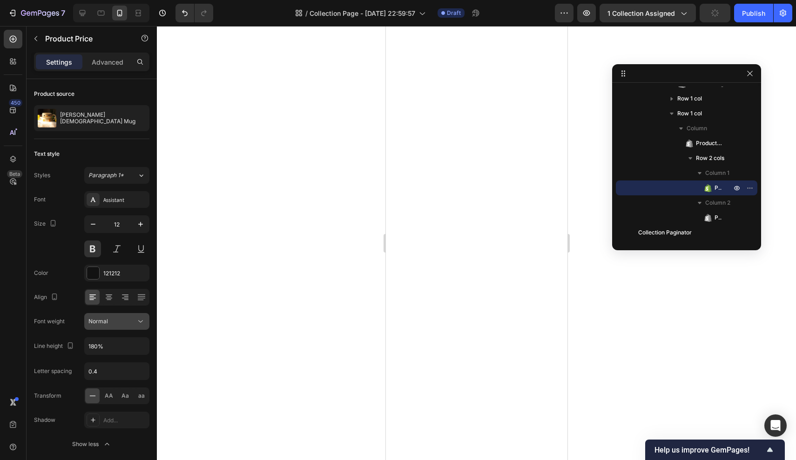
click at [141, 323] on icon at bounding box center [140, 321] width 9 height 9
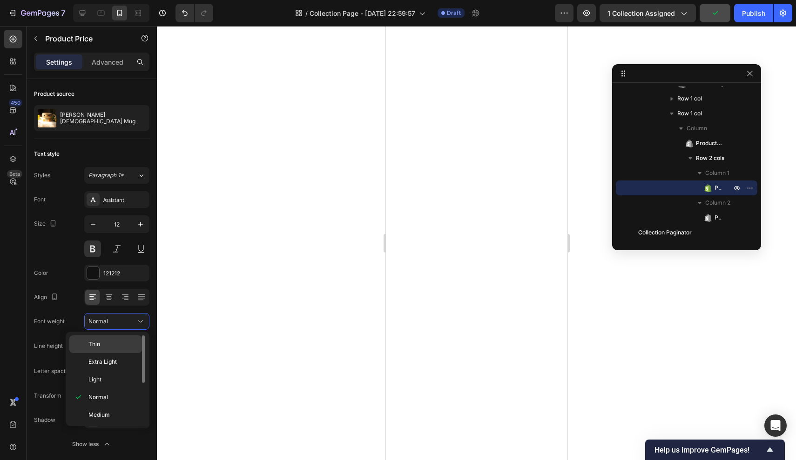
click at [107, 346] on p "Thin" at bounding box center [112, 344] width 49 height 8
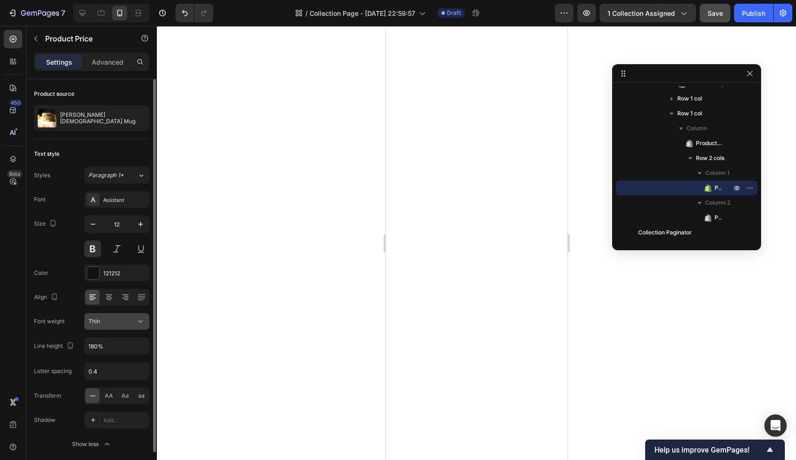
click at [134, 325] on div "Thin" at bounding box center [111, 321] width 47 height 8
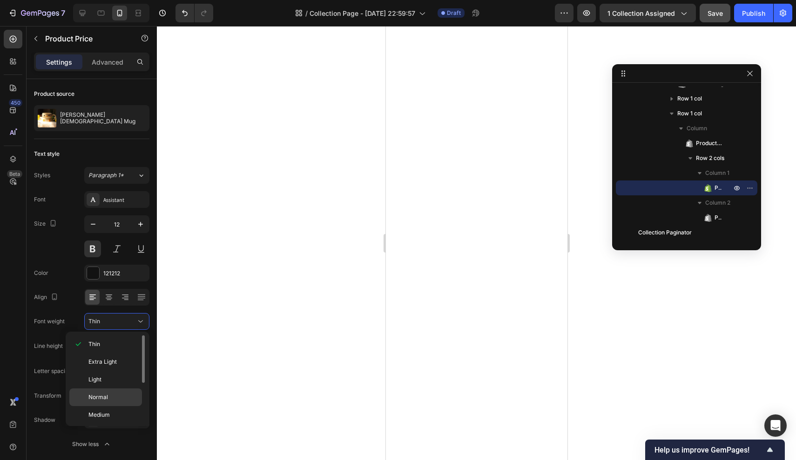
click at [91, 392] on div "Normal" at bounding box center [105, 397] width 73 height 18
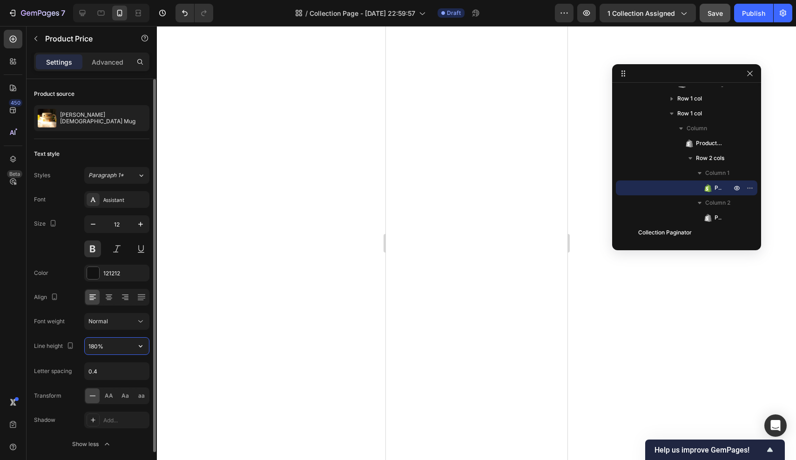
click at [115, 345] on input "180%" at bounding box center [117, 346] width 64 height 17
click at [146, 346] on button "button" at bounding box center [140, 346] width 17 height 17
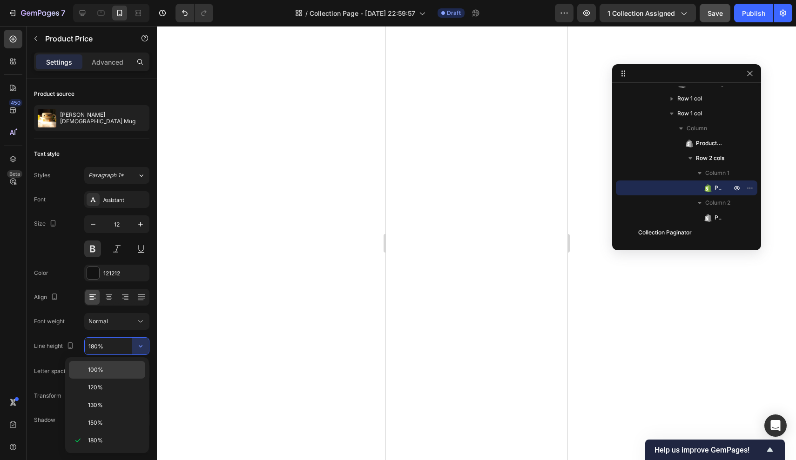
click at [117, 370] on p "100%" at bounding box center [114, 370] width 53 height 8
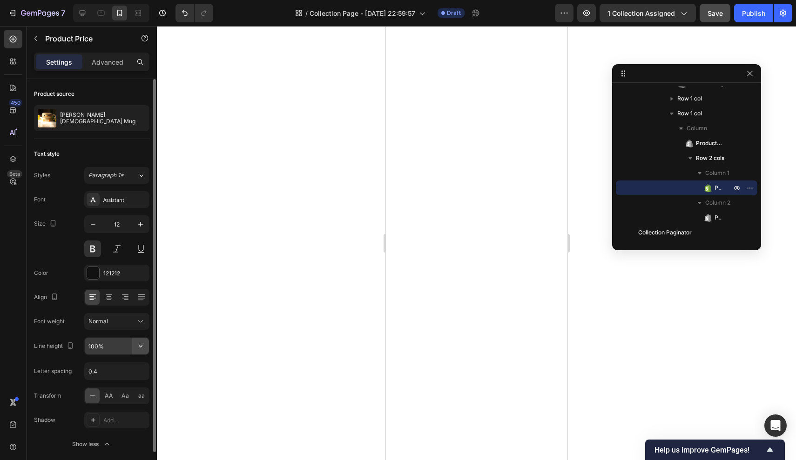
click at [139, 347] on icon "button" at bounding box center [140, 345] width 9 height 9
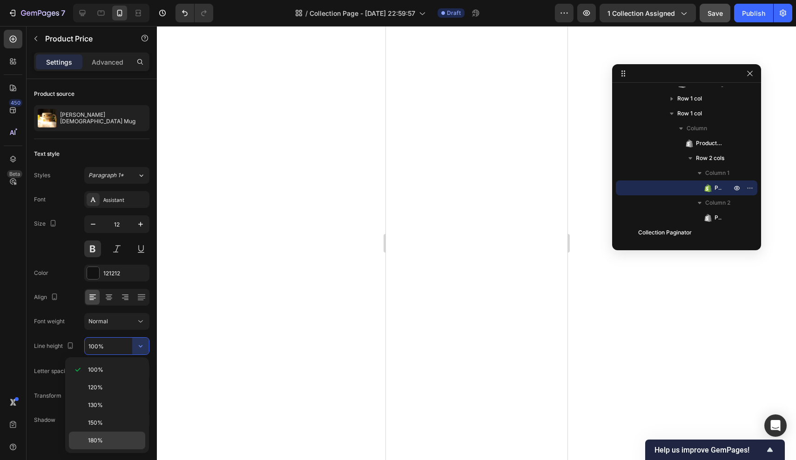
click at [93, 437] on span "180%" at bounding box center [95, 440] width 15 height 8
type input "180%"
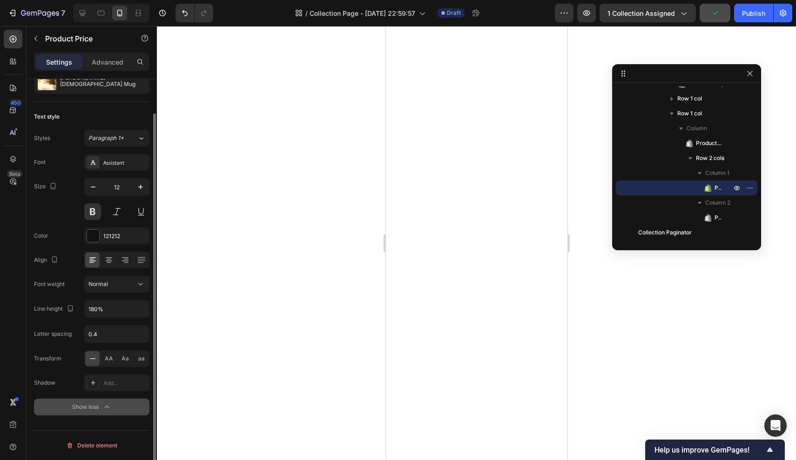
scroll to position [0, 0]
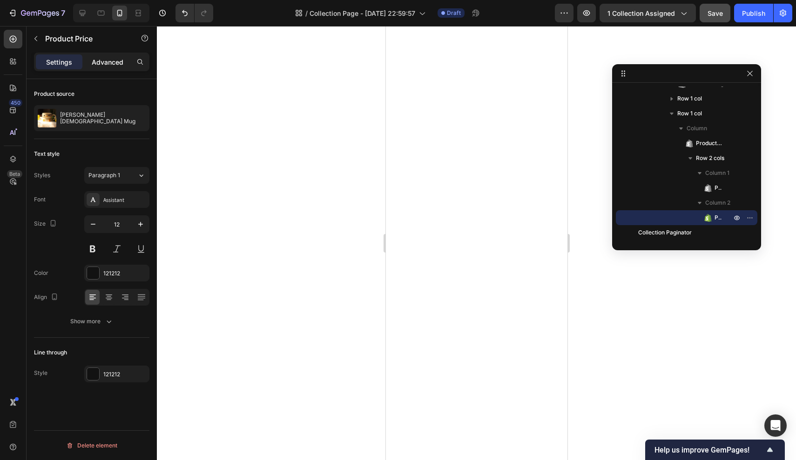
click at [104, 65] on p "Advanced" at bounding box center [108, 62] width 32 height 10
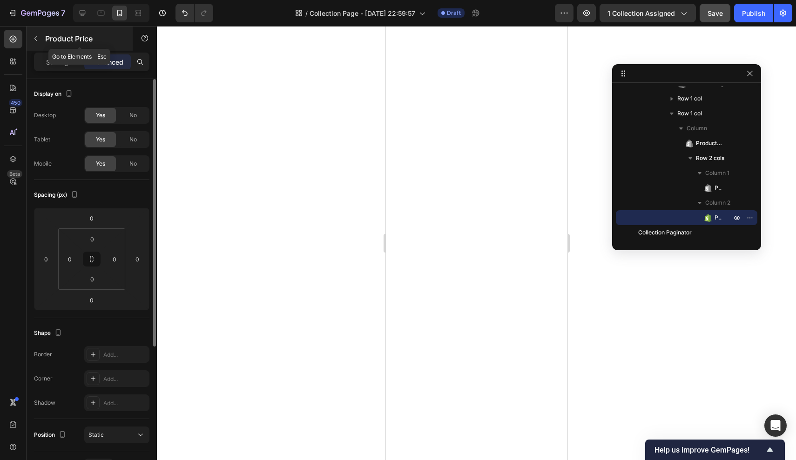
click at [37, 36] on icon "button" at bounding box center [35, 38] width 3 height 5
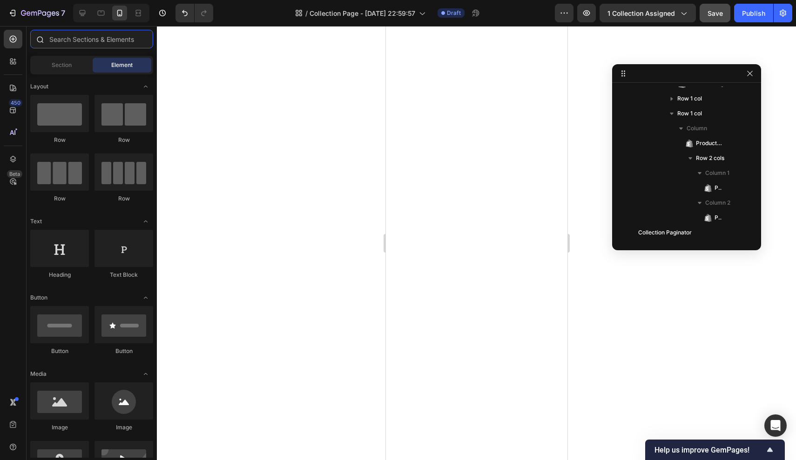
click at [77, 42] on input "text" at bounding box center [91, 39] width 123 height 19
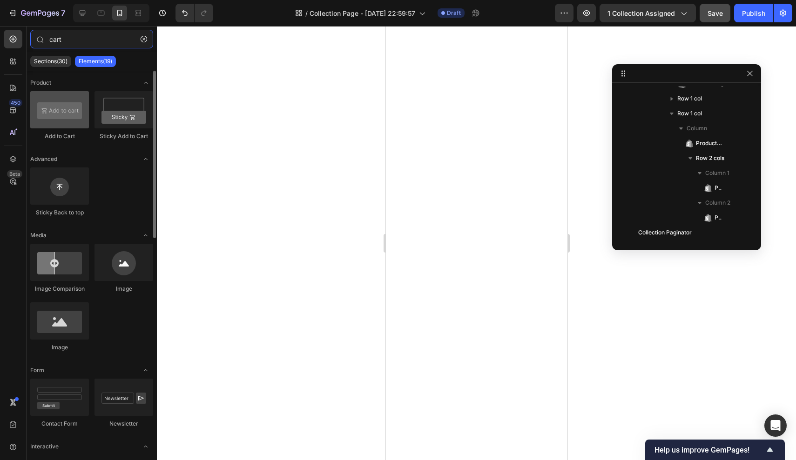
type input "cart"
drag, startPoint x: 60, startPoint y: 114, endPoint x: 69, endPoint y: 114, distance: 8.9
click at [68, 114] on div at bounding box center [59, 109] width 59 height 37
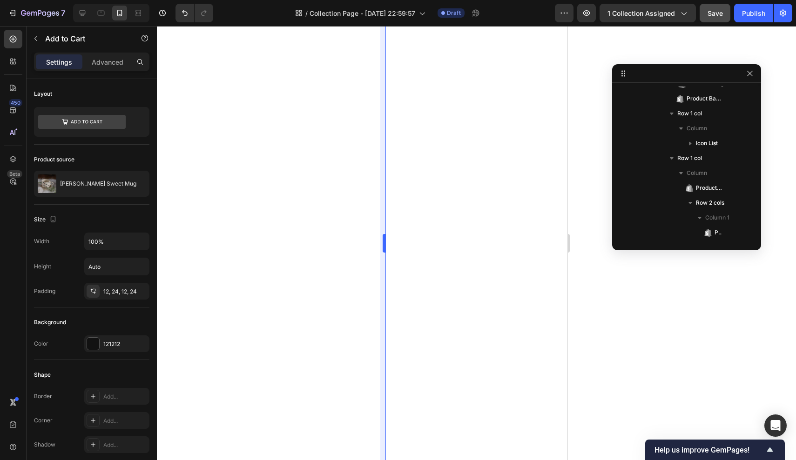
scroll to position [159, 0]
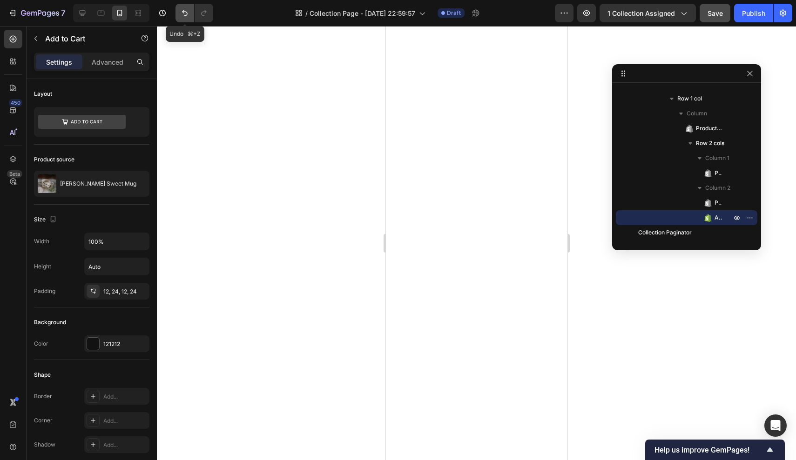
click at [183, 14] on icon "Undo/Redo" at bounding box center [184, 12] width 9 height 9
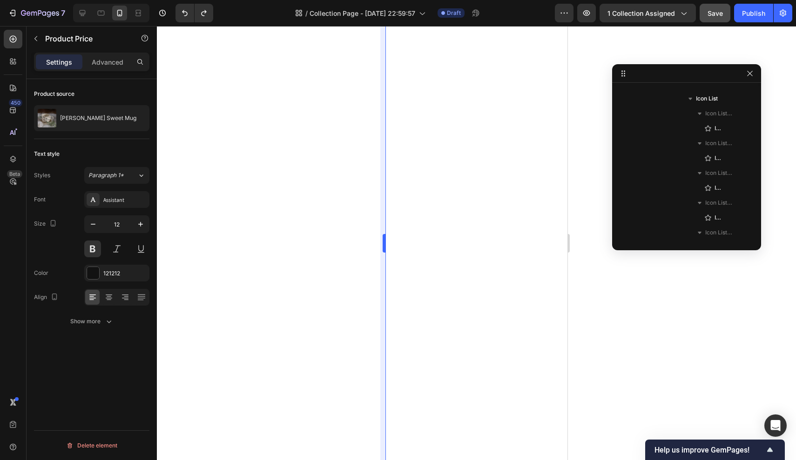
scroll to position [293, 0]
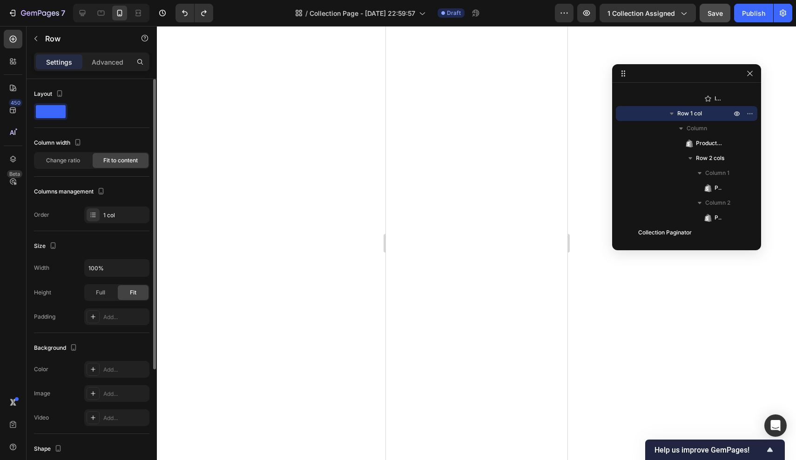
click at [48, 92] on div "Layout" at bounding box center [49, 94] width 31 height 13
click at [49, 111] on span at bounding box center [51, 111] width 30 height 13
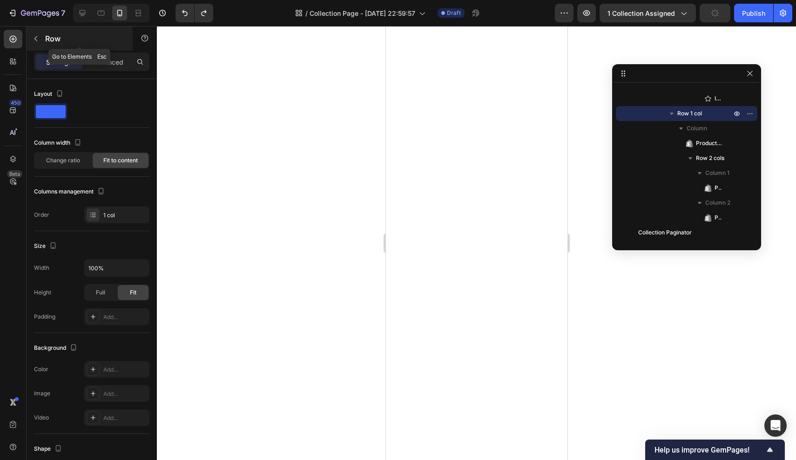
click at [40, 39] on button "button" at bounding box center [35, 38] width 15 height 15
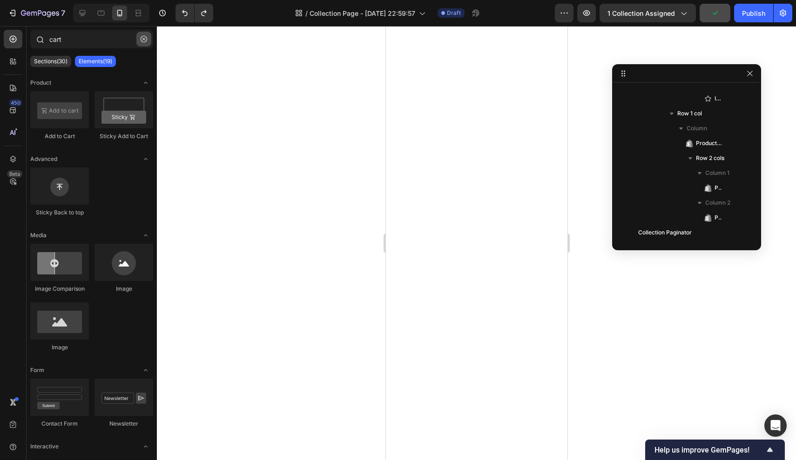
click at [142, 42] on button "button" at bounding box center [143, 39] width 15 height 15
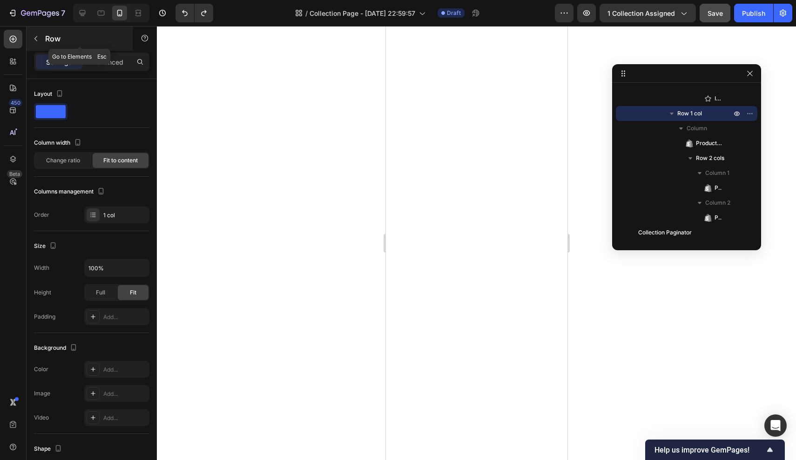
click at [38, 40] on icon "button" at bounding box center [35, 38] width 7 height 7
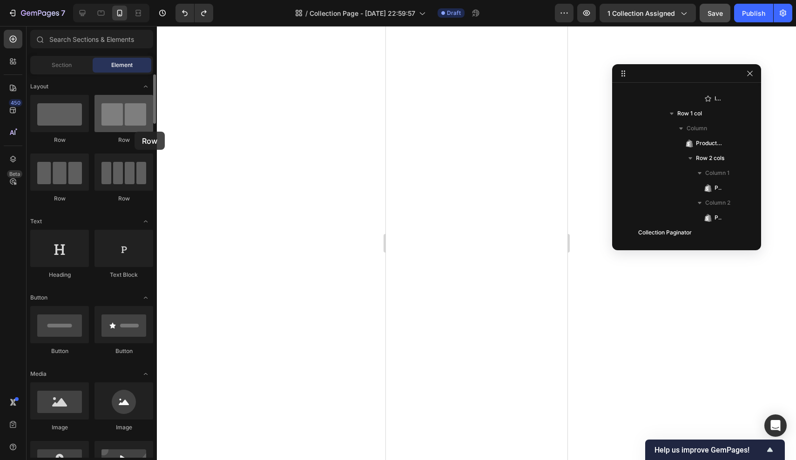
click at [134, 132] on div at bounding box center [123, 113] width 59 height 37
drag, startPoint x: 111, startPoint y: 113, endPoint x: 123, endPoint y: 107, distance: 13.5
click at [123, 107] on div at bounding box center [123, 113] width 59 height 37
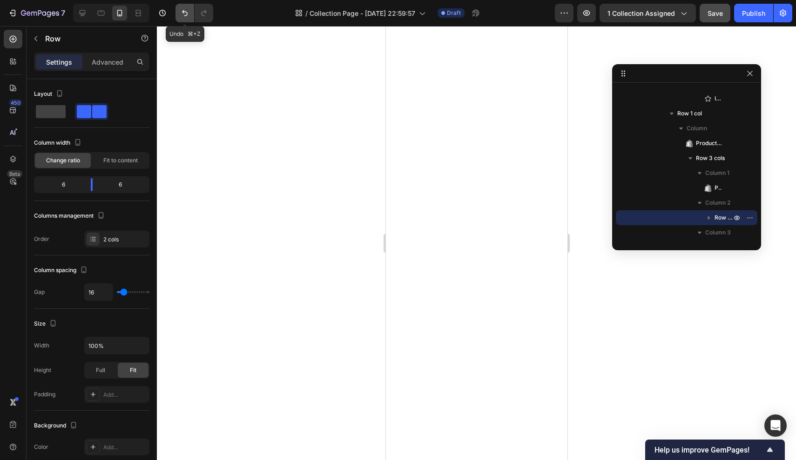
click at [182, 12] on icon "Undo/Redo" at bounding box center [185, 13] width 6 height 6
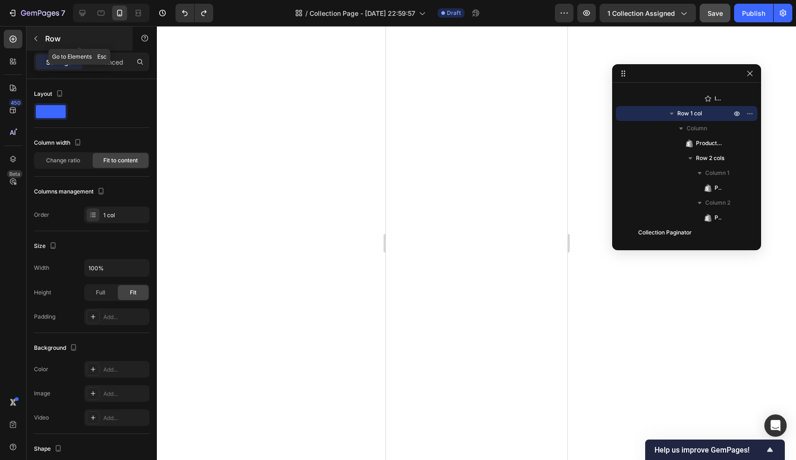
click at [54, 41] on p "Row" at bounding box center [84, 38] width 79 height 11
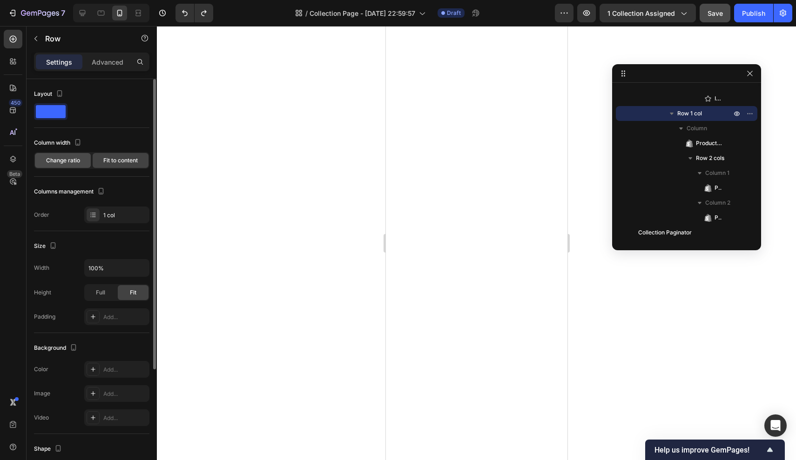
click at [62, 161] on span "Change ratio" at bounding box center [63, 160] width 34 height 8
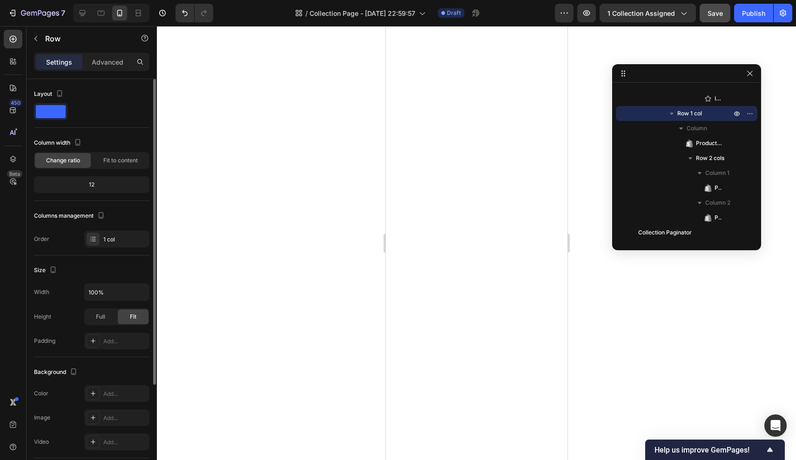
click at [96, 183] on div "12" at bounding box center [92, 184] width 112 height 13
click at [89, 185] on div "12" at bounding box center [92, 184] width 112 height 13
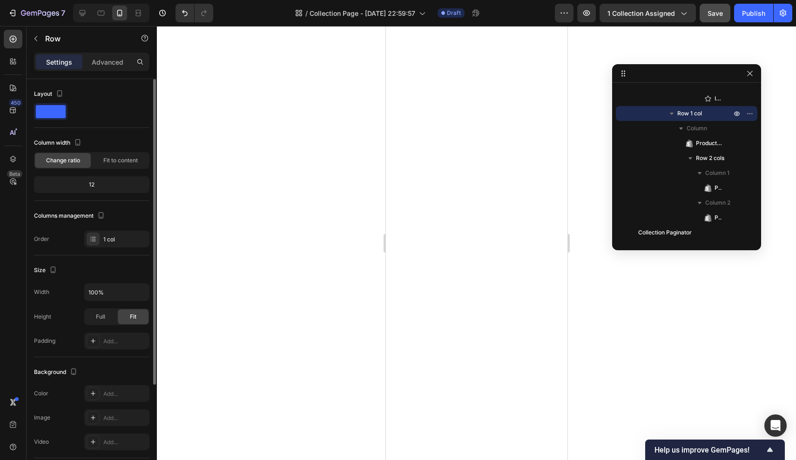
click at [89, 185] on div "12" at bounding box center [92, 184] width 112 height 13
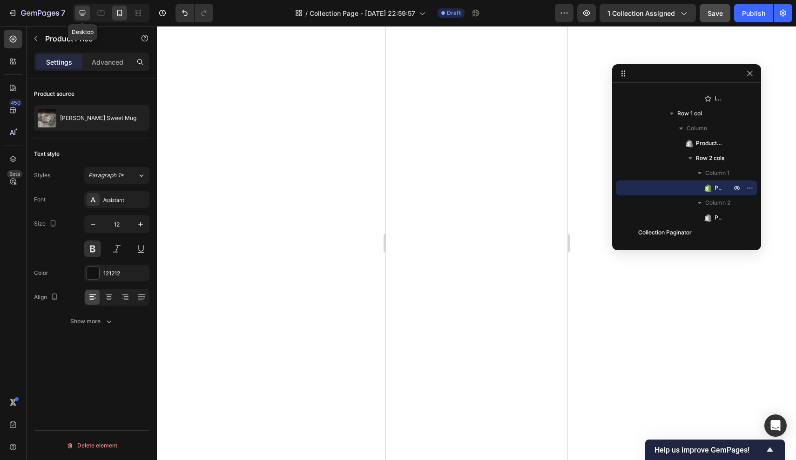
click at [82, 18] on div at bounding box center [82, 13] width 15 height 15
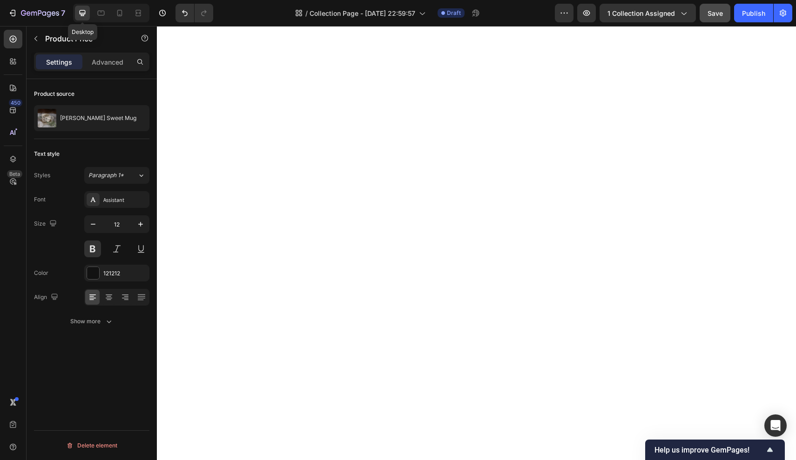
type input "16"
click at [36, 36] on icon "button" at bounding box center [35, 38] width 7 height 7
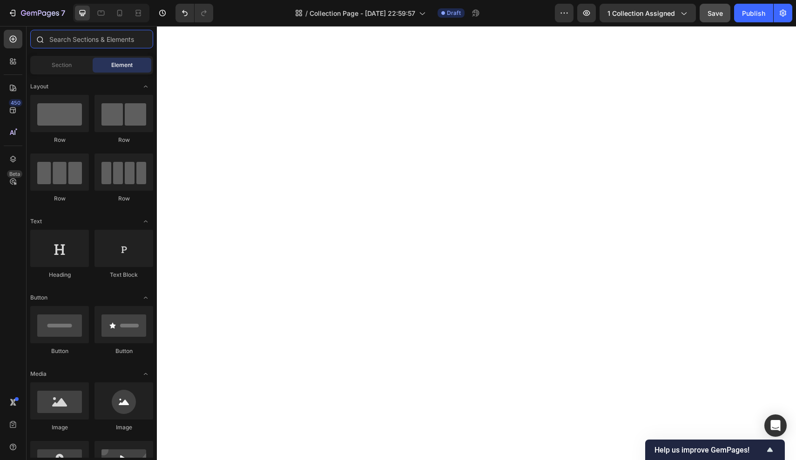
click at [87, 38] on input "text" at bounding box center [91, 39] width 123 height 19
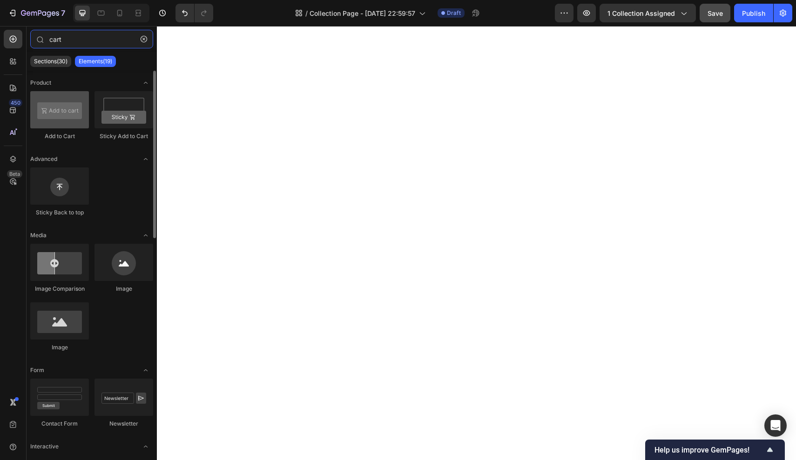
type input "cart"
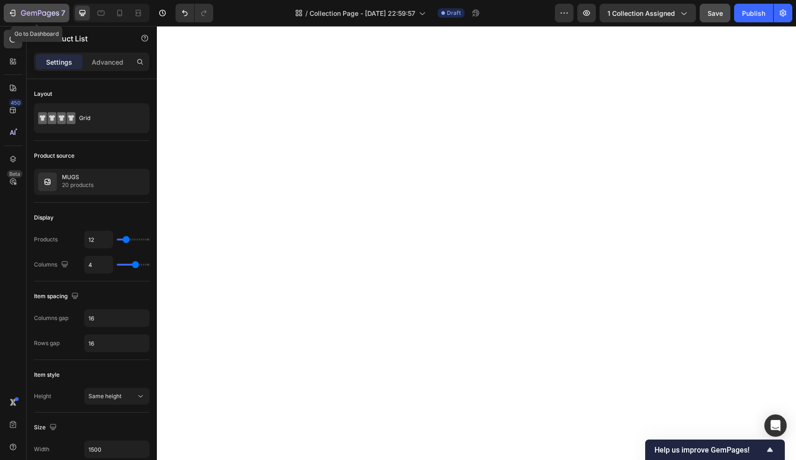
click at [37, 10] on icon "button" at bounding box center [40, 14] width 38 height 8
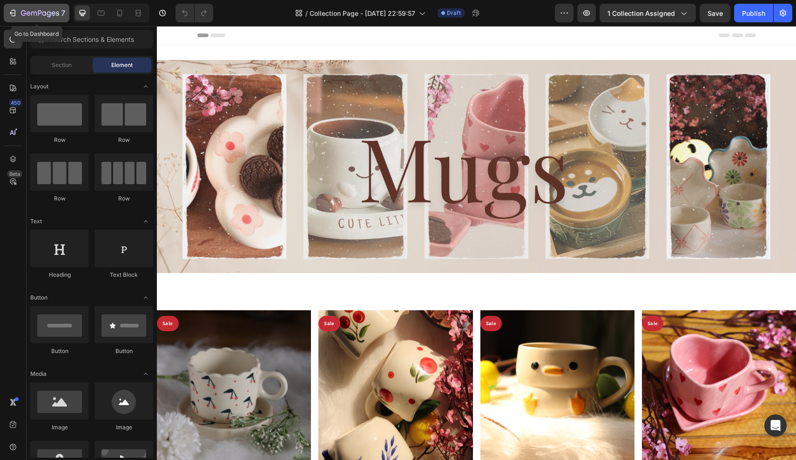
click at [19, 11] on div "7" at bounding box center [36, 12] width 57 height 11
click at [28, 13] on icon "button" at bounding box center [40, 14] width 38 height 8
